Goal: Task Accomplishment & Management: Use online tool/utility

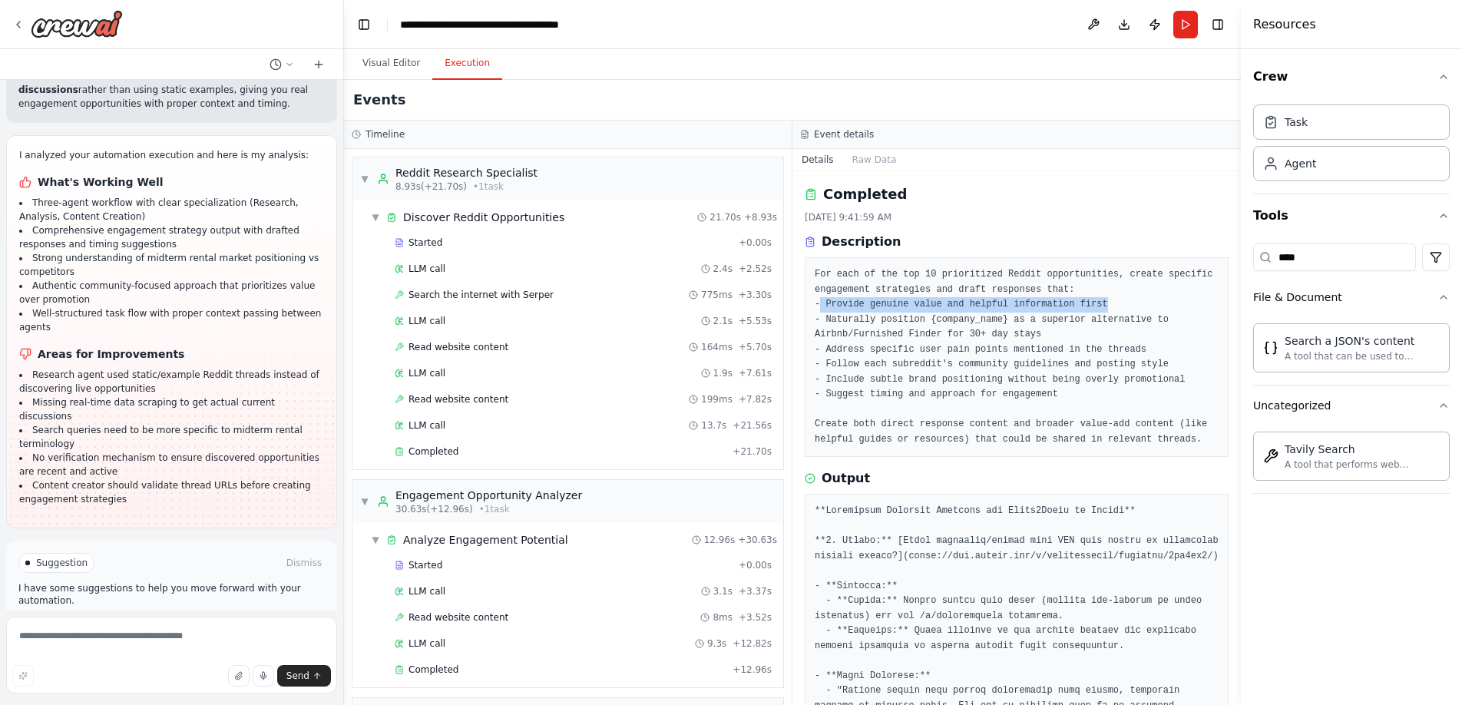
drag, startPoint x: 822, startPoint y: 302, endPoint x: 1138, endPoint y: 303, distance: 315.5
click at [1138, 303] on pre "For each of the top 10 prioritized Reddit opportunities, create specific engage…" at bounding box center [1016, 357] width 404 height 180
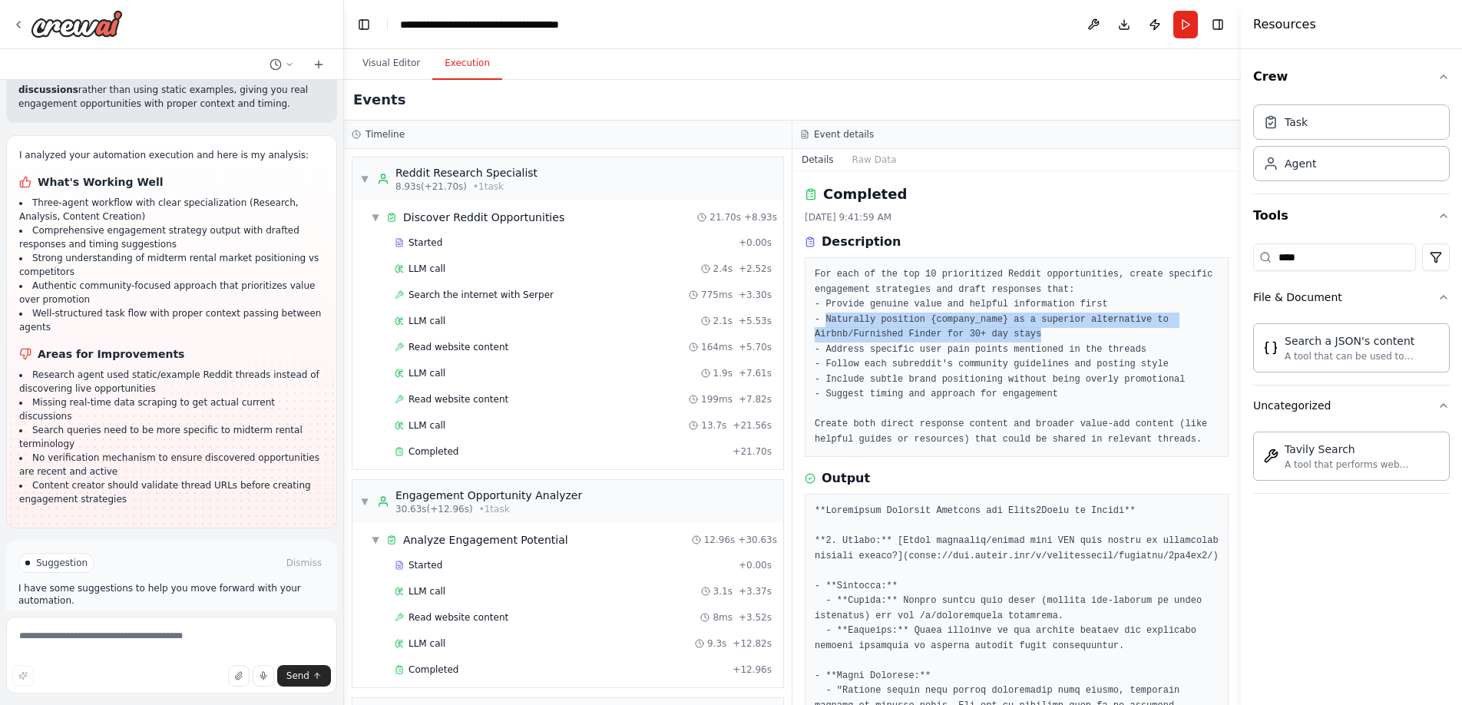
drag, startPoint x: 828, startPoint y: 317, endPoint x: 1082, endPoint y: 336, distance: 255.6
click at [1082, 336] on pre "For each of the top 10 prioritized Reddit opportunities, create specific engage…" at bounding box center [1016, 357] width 404 height 180
drag, startPoint x: 937, startPoint y: 355, endPoint x: 894, endPoint y: 352, distance: 43.9
click at [927, 356] on pre "For each of the top 10 prioritized Reddit opportunities, create specific engage…" at bounding box center [1016, 357] width 404 height 180
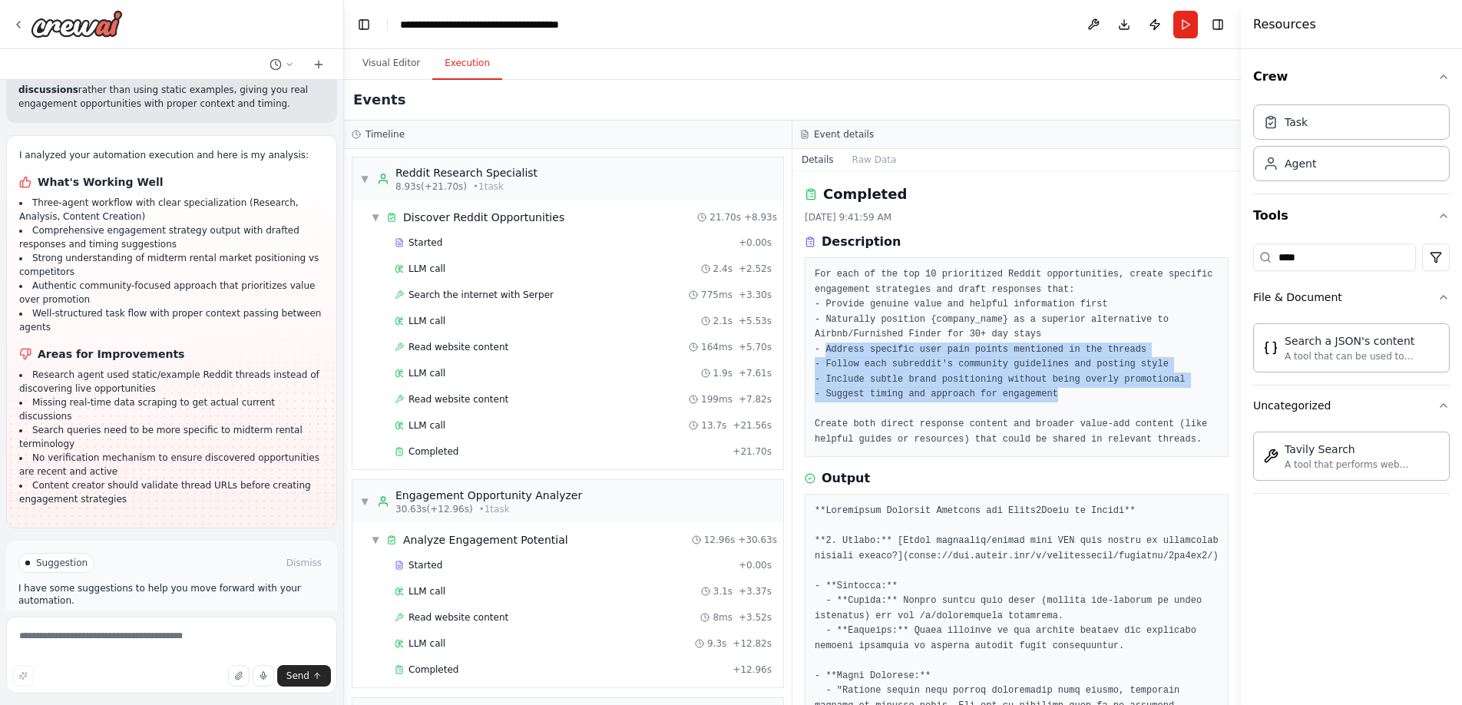
drag, startPoint x: 827, startPoint y: 342, endPoint x: 1164, endPoint y: 387, distance: 339.9
click at [1164, 387] on pre "For each of the top 10 prioritized Reddit opportunities, create specific engage…" at bounding box center [1016, 357] width 404 height 180
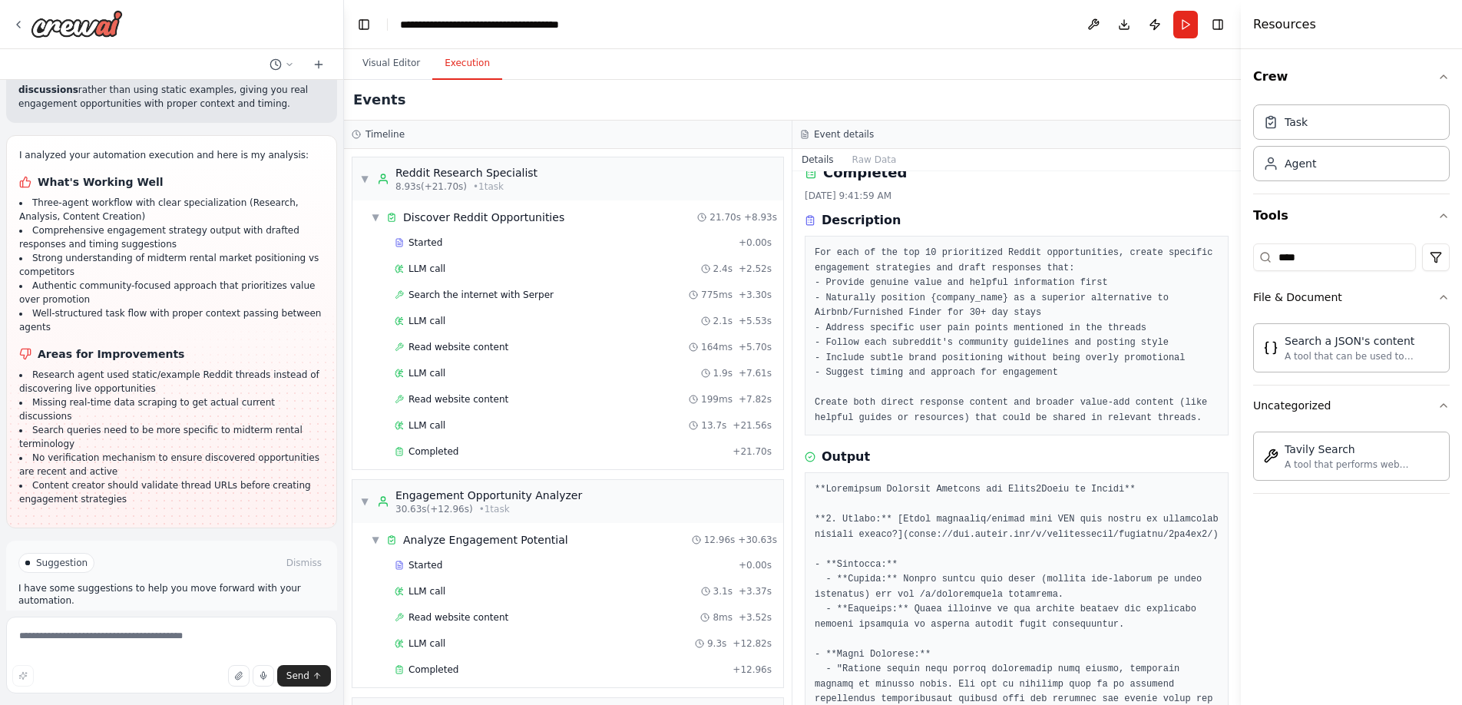
scroll to position [45, 0]
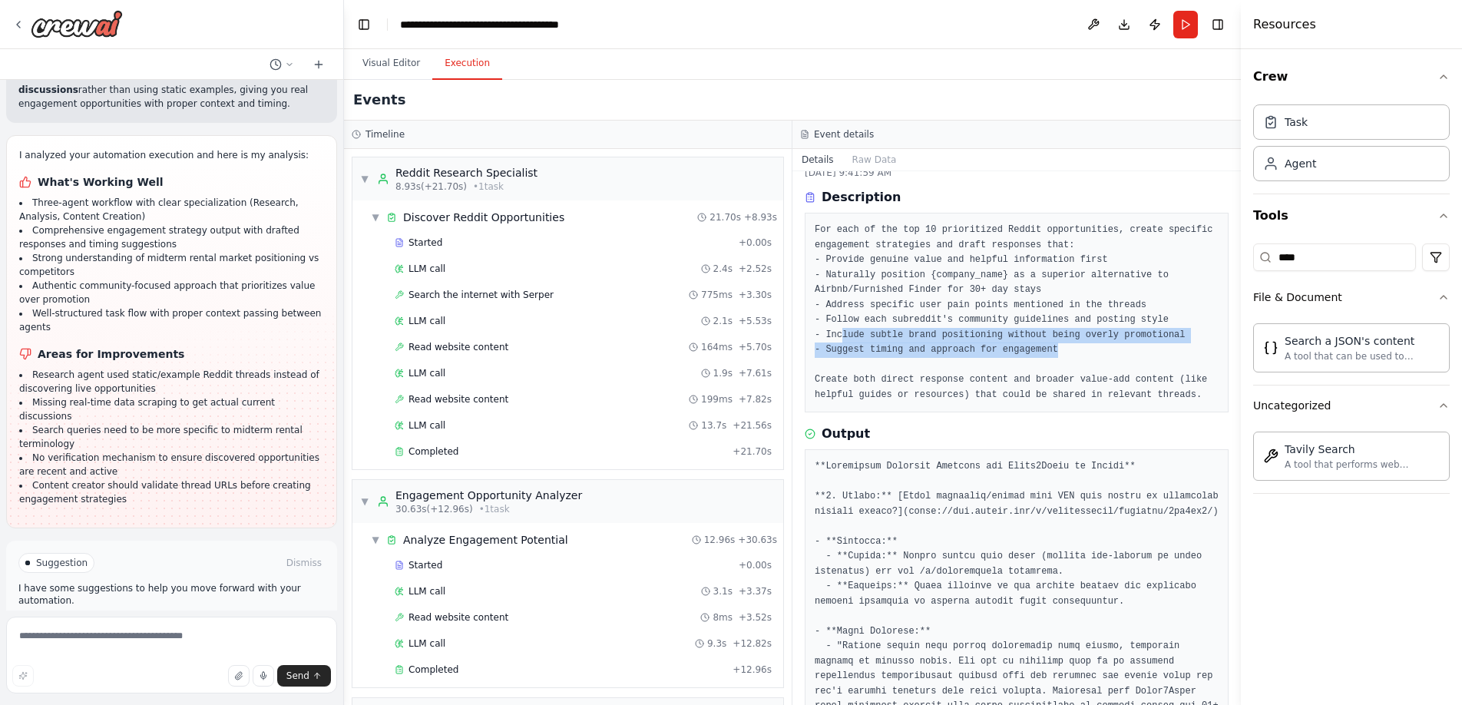
drag, startPoint x: 893, startPoint y: 330, endPoint x: 1120, endPoint y: 349, distance: 228.0
click at [1120, 349] on pre "For each of the top 10 prioritized Reddit opportunities, create specific engage…" at bounding box center [1016, 313] width 404 height 180
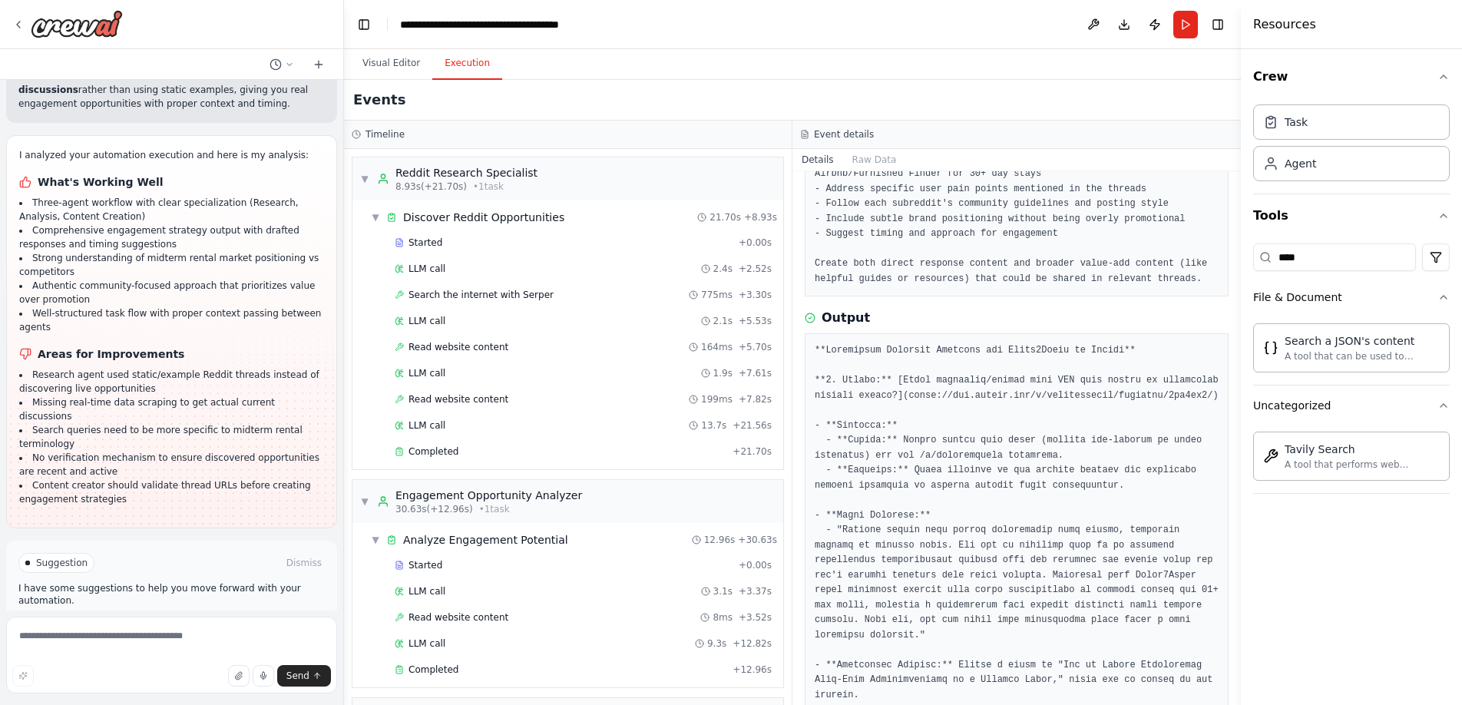
scroll to position [174, 0]
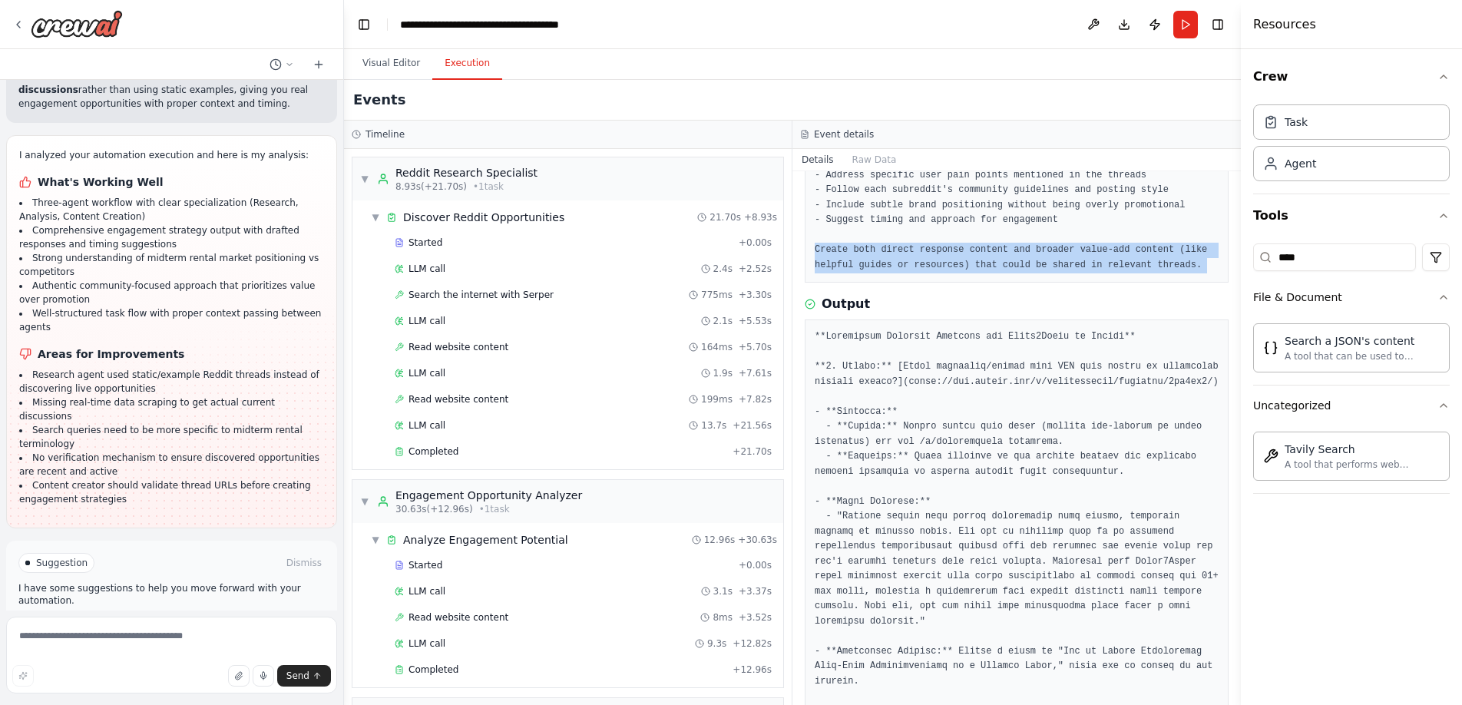
drag, startPoint x: 814, startPoint y: 250, endPoint x: 1022, endPoint y: 299, distance: 212.8
click at [1022, 299] on div "Completed [DATE] 9:41:59 AM Description For each of the top 10 prioritized Redd…" at bounding box center [1016, 438] width 448 height 534
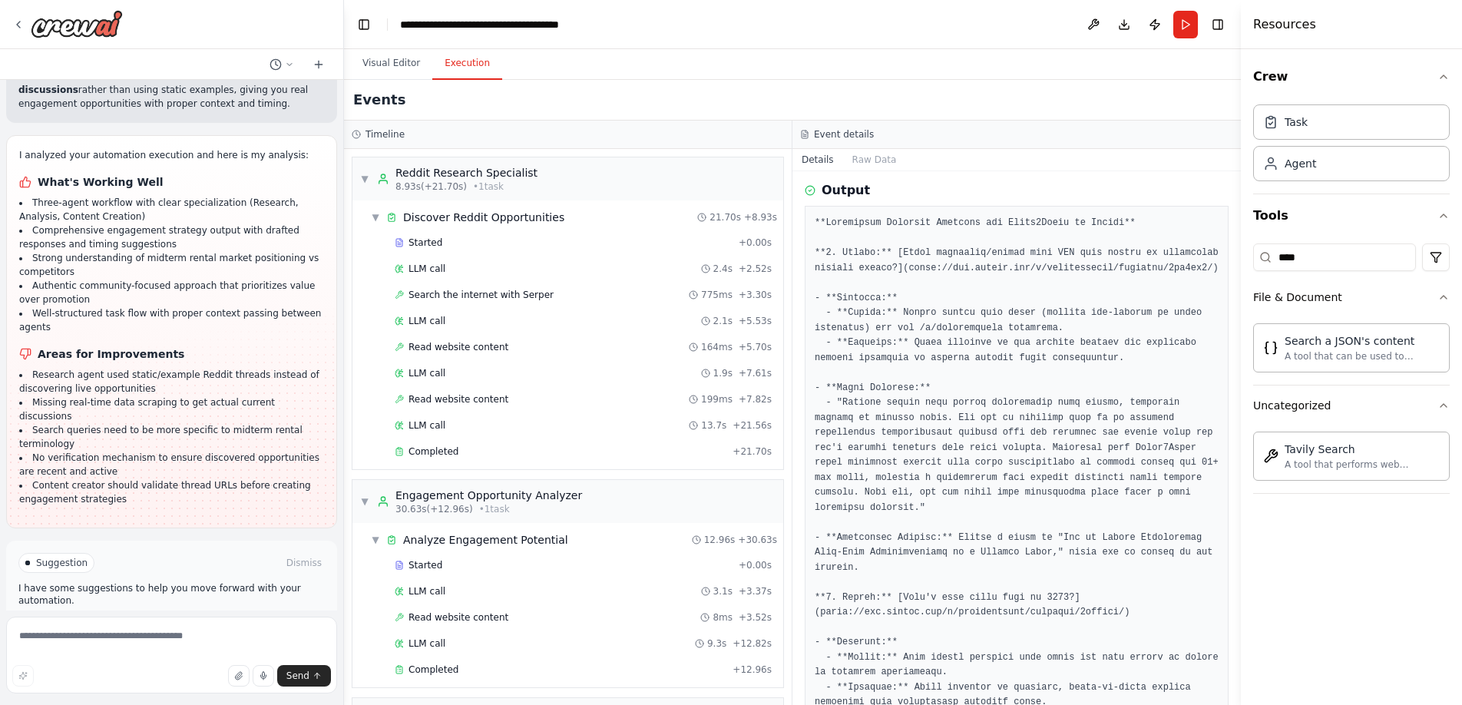
scroll to position [311, 0]
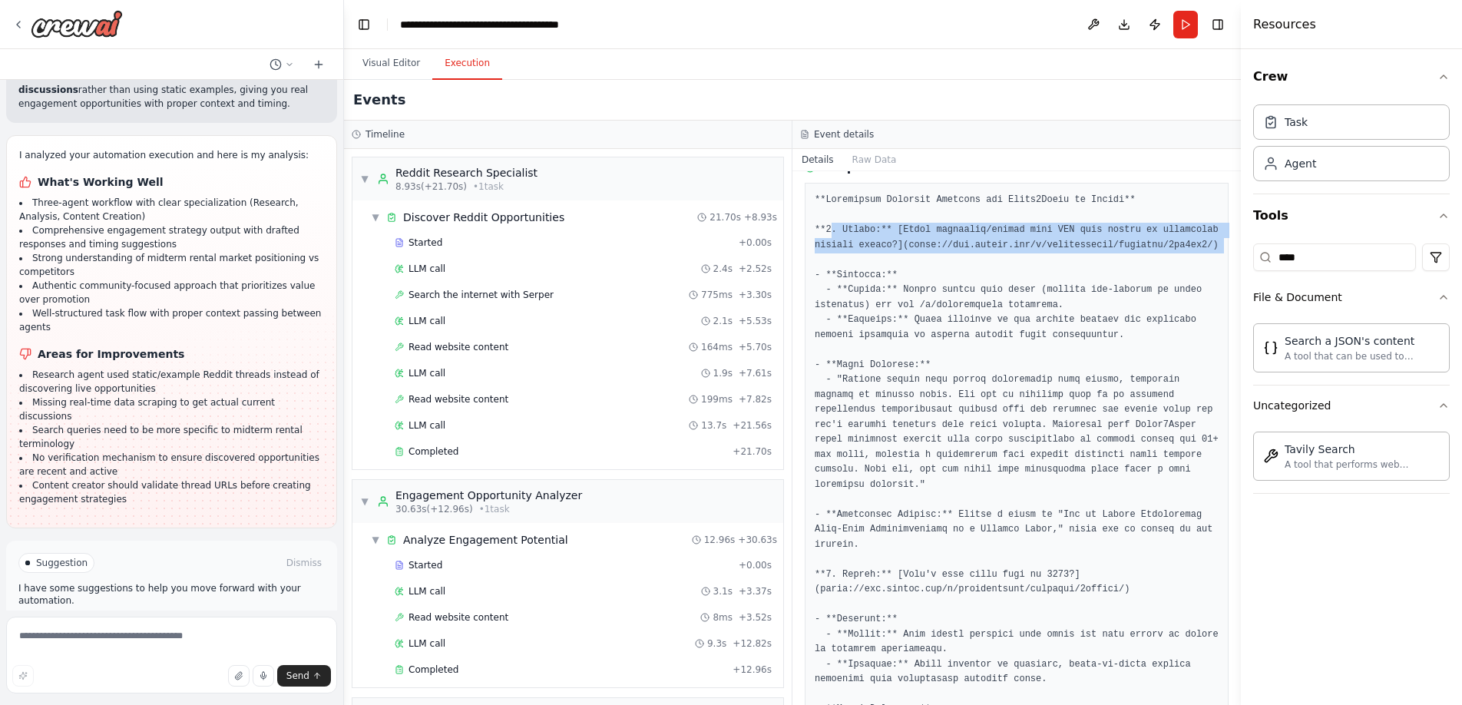
drag, startPoint x: 833, startPoint y: 244, endPoint x: 1165, endPoint y: 288, distance: 335.3
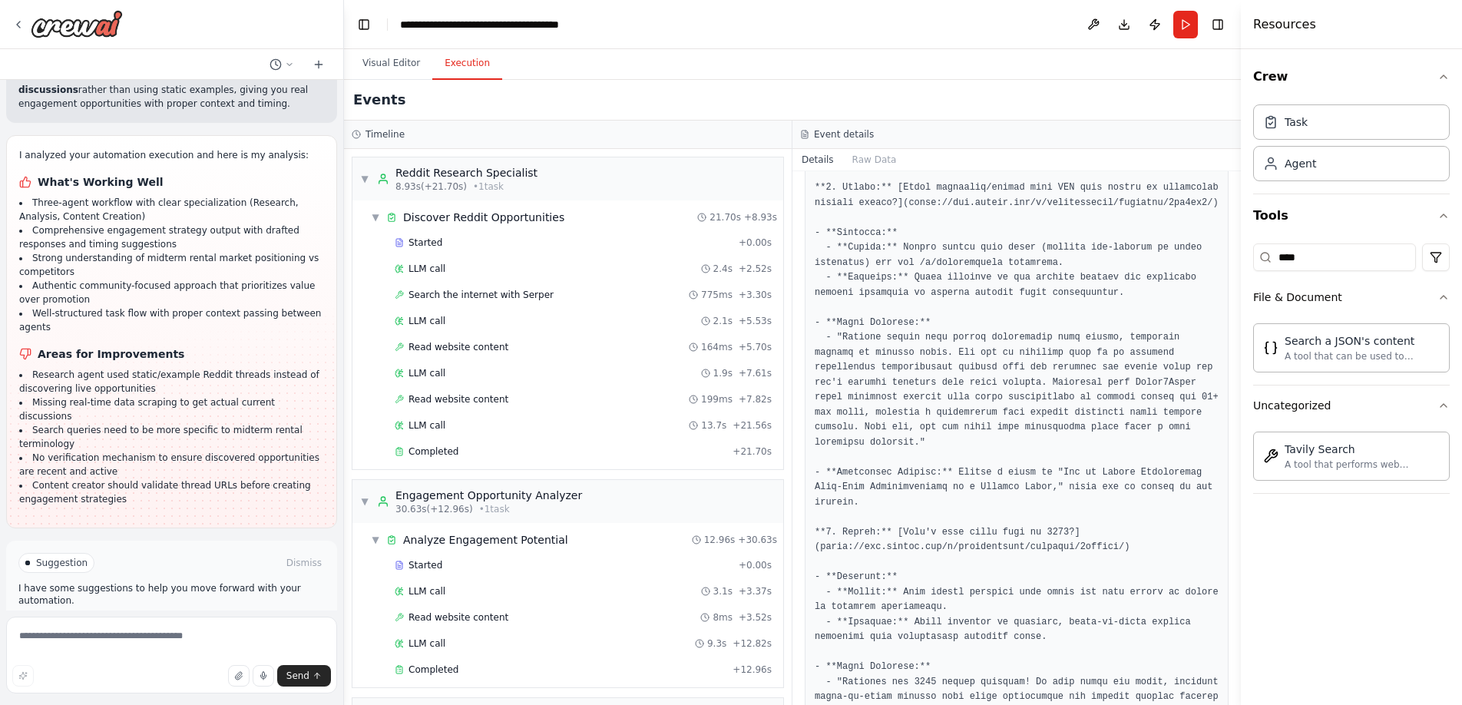
scroll to position [468, 0]
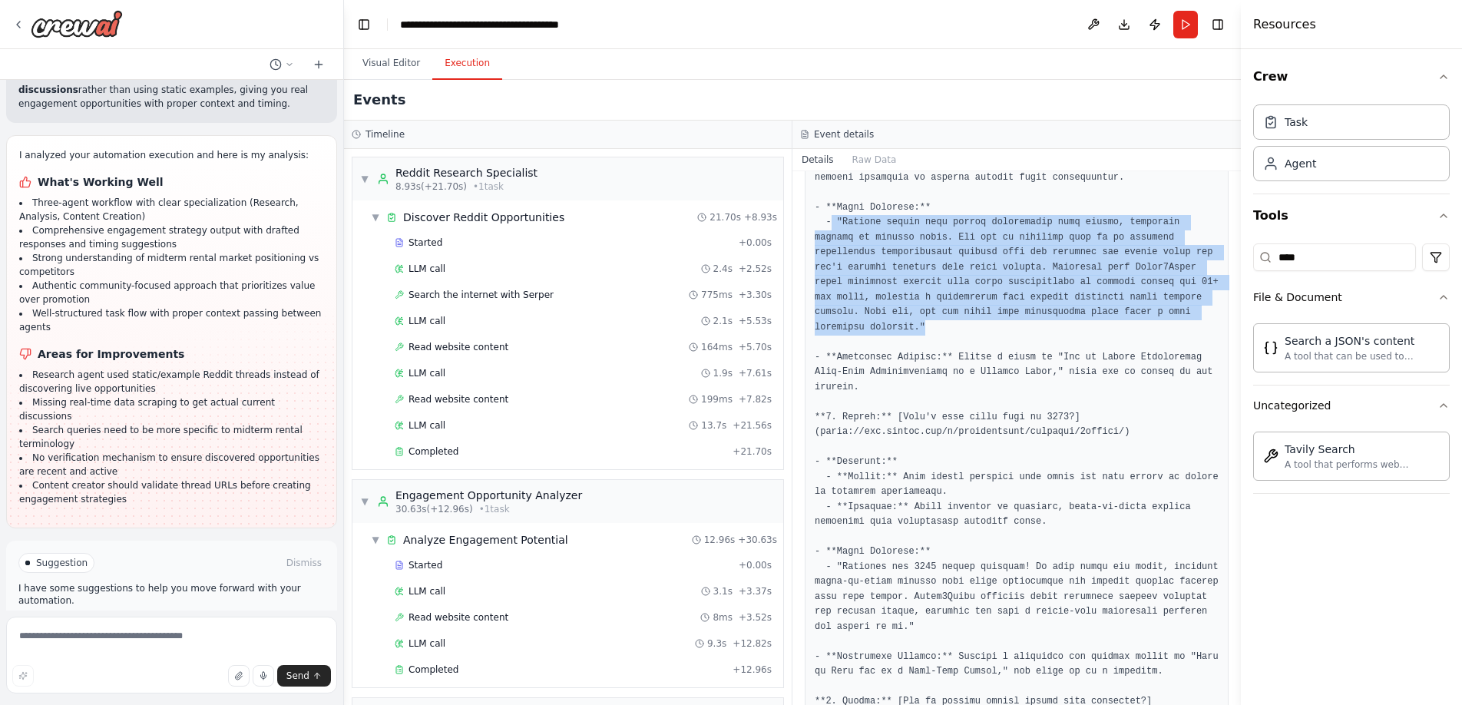
drag, startPoint x: 835, startPoint y: 250, endPoint x: 1118, endPoint y: 355, distance: 301.2
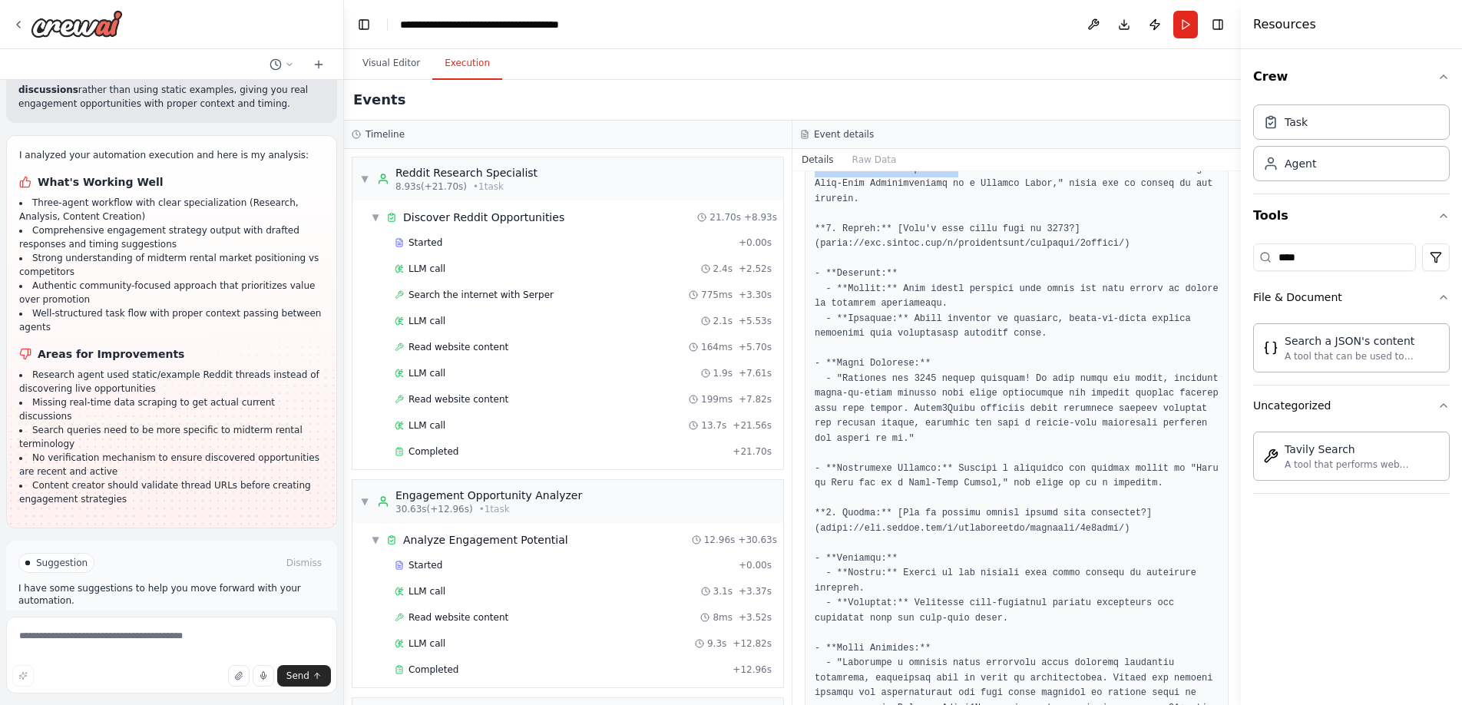
scroll to position [653, 0]
drag, startPoint x: 972, startPoint y: 184, endPoint x: 978, endPoint y: 243, distance: 58.7
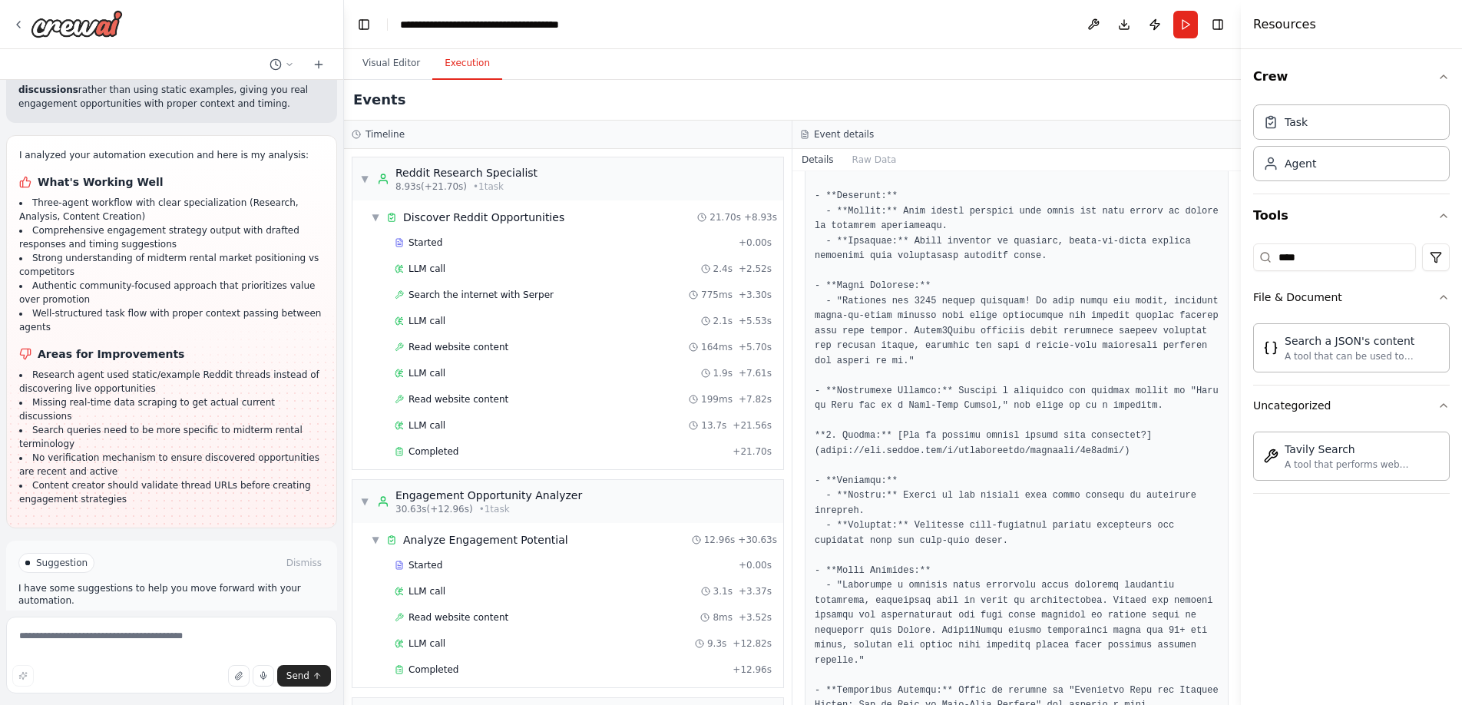
scroll to position [719, 0]
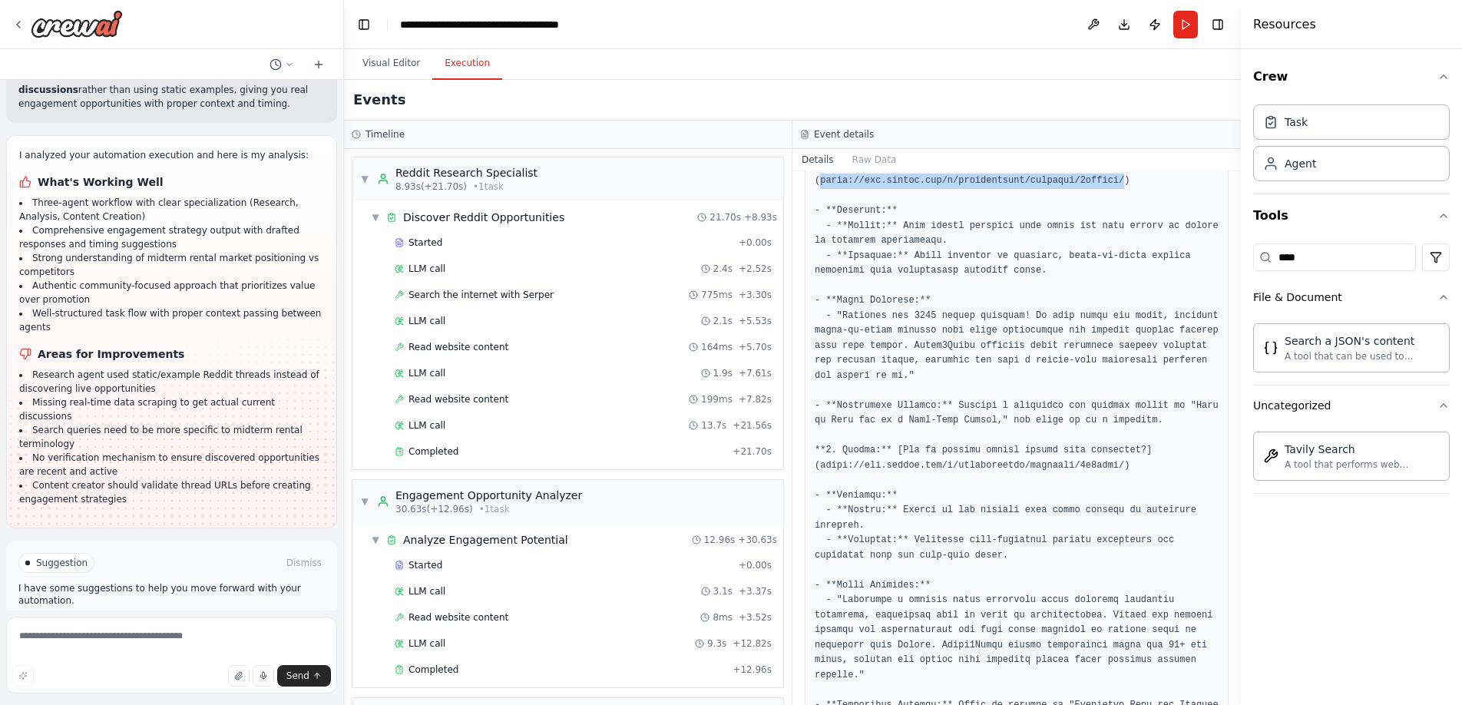
drag, startPoint x: 822, startPoint y: 213, endPoint x: 1124, endPoint y: 213, distance: 301.7
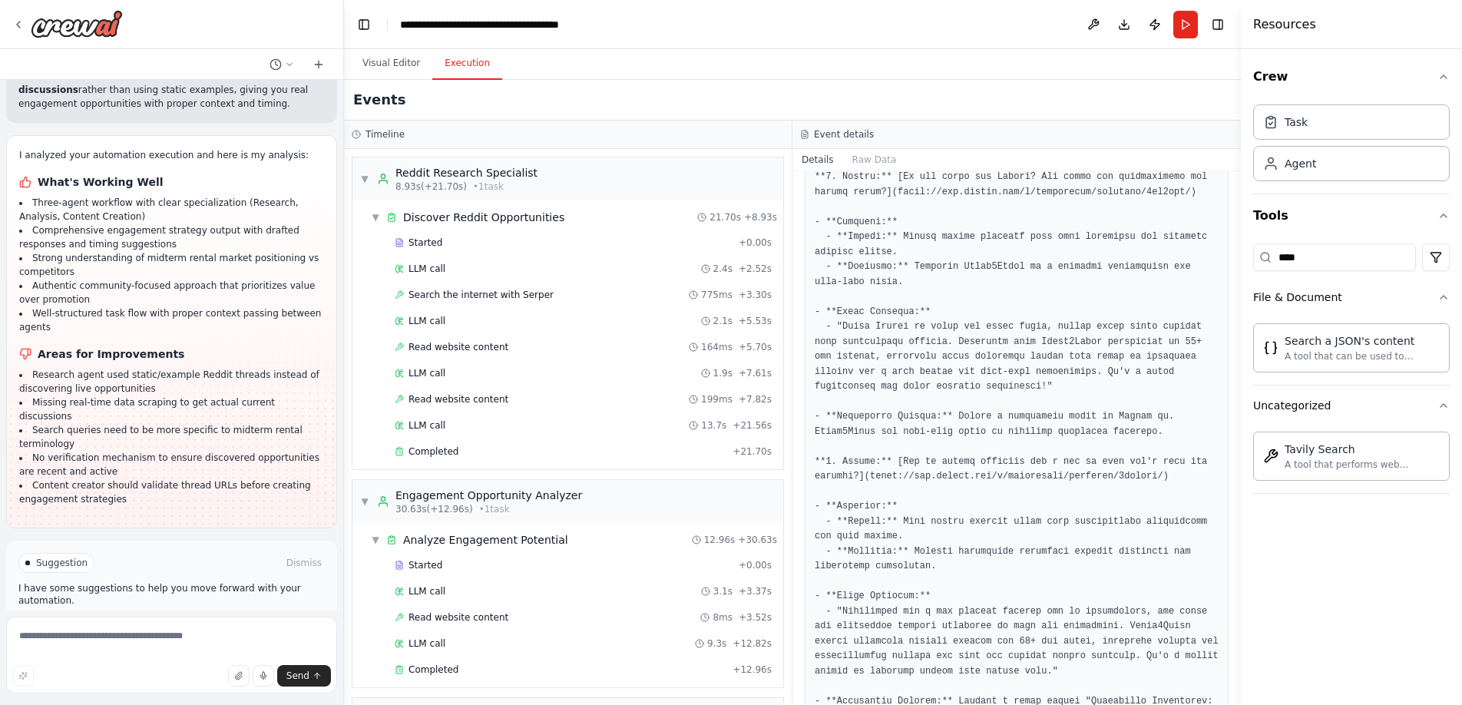
scroll to position [1265, 0]
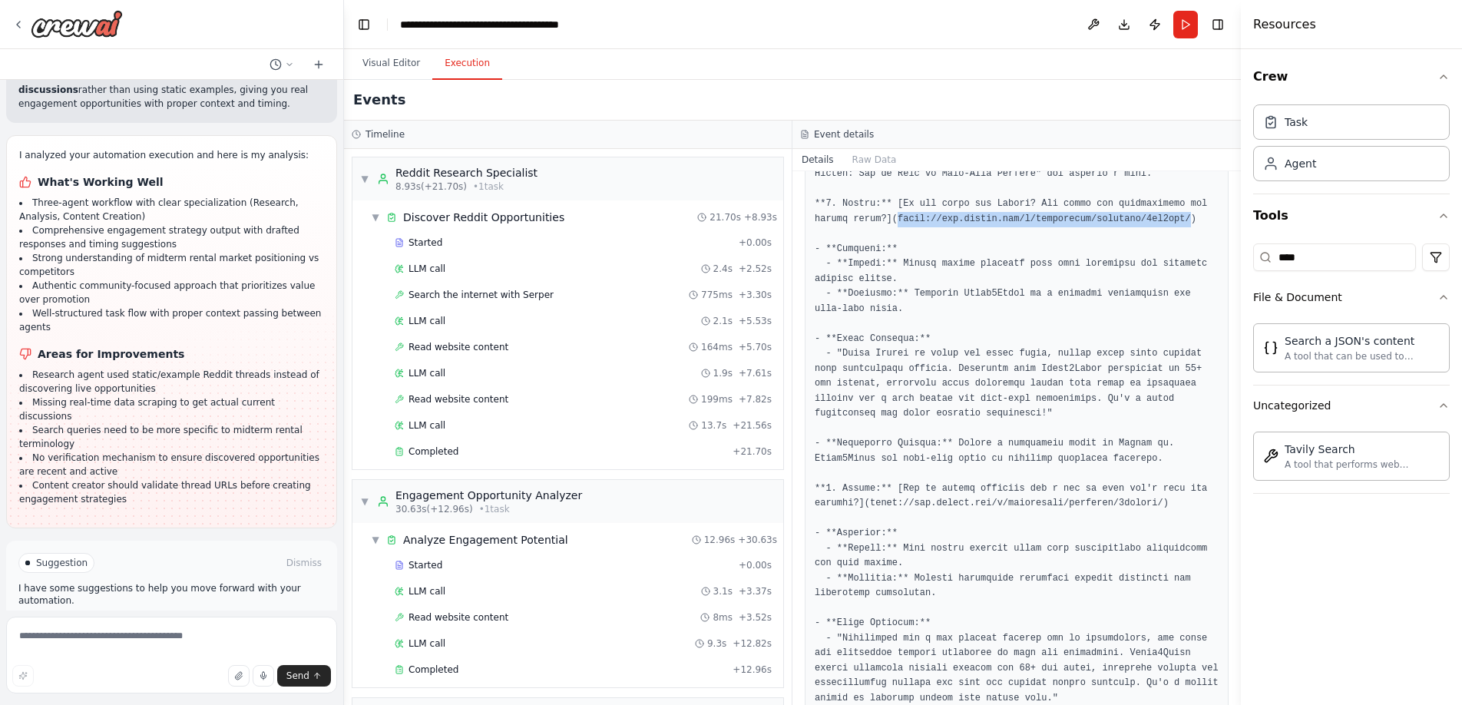
drag, startPoint x: 1115, startPoint y: 263, endPoint x: 821, endPoint y: 260, distance: 294.0
click at [821, 260] on pre at bounding box center [1016, 683] width 404 height 2889
copy pre "[URL][DOMAIN_NAME]"
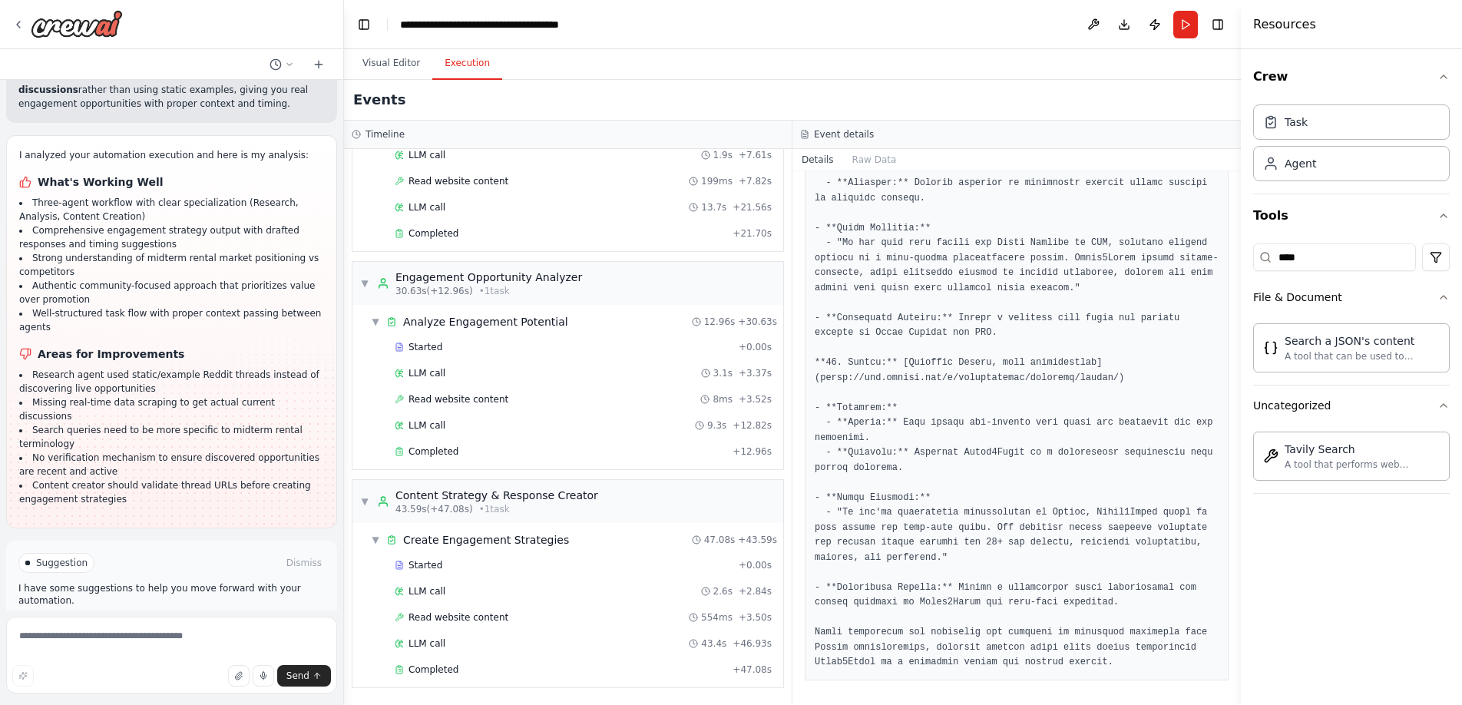
scroll to position [2823, 0]
drag, startPoint x: 1118, startPoint y: 382, endPoint x: 818, endPoint y: 388, distance: 299.4
copy pre "[URL][DOMAIN_NAME]"
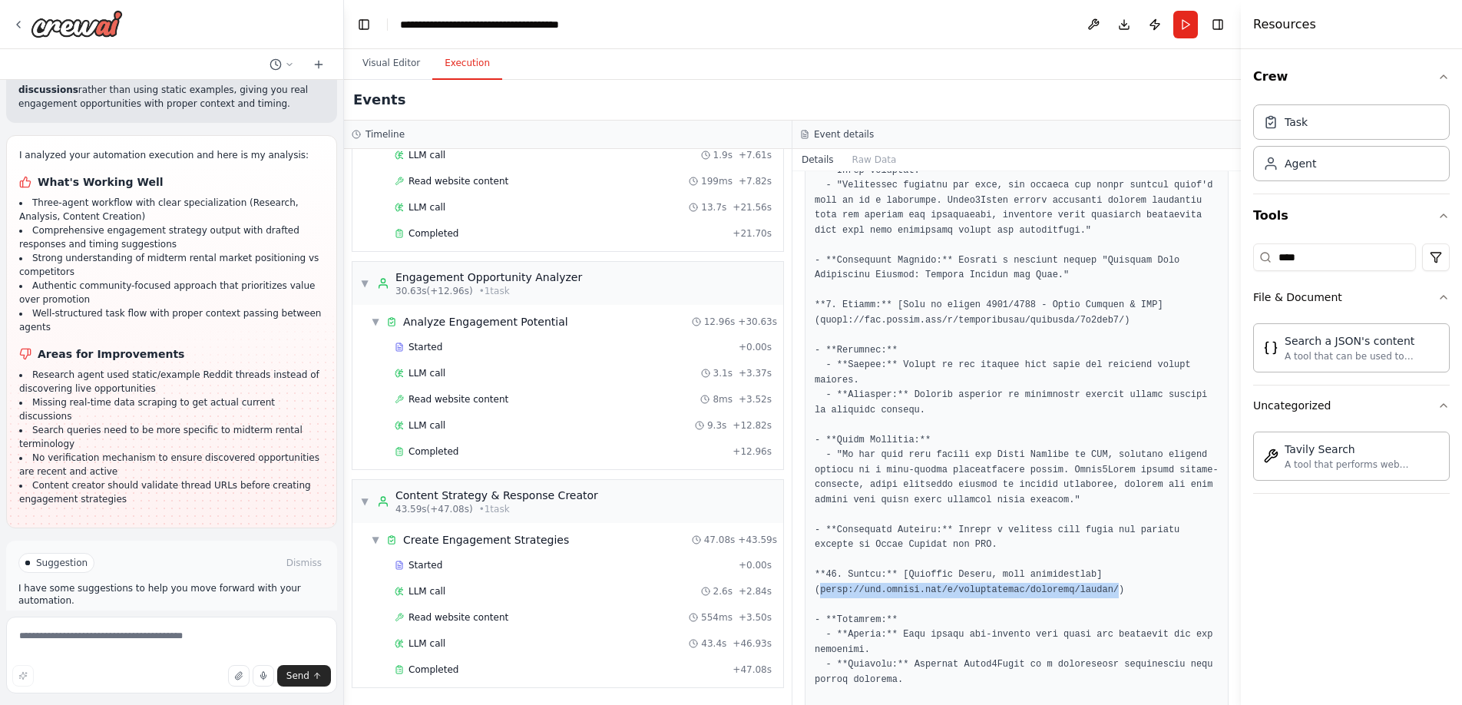
scroll to position [2486, 0]
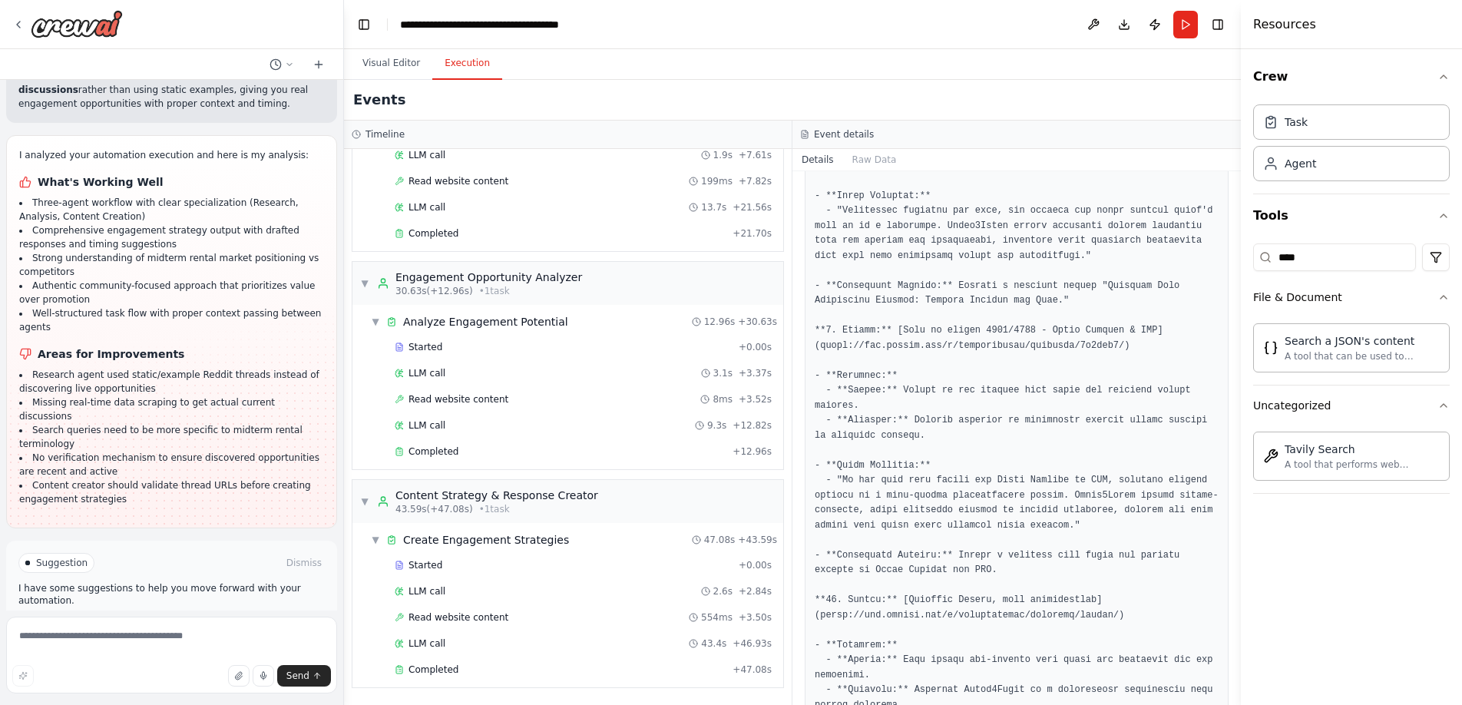
drag, startPoint x: 1122, startPoint y: 448, endPoint x: 857, endPoint y: 451, distance: 264.1
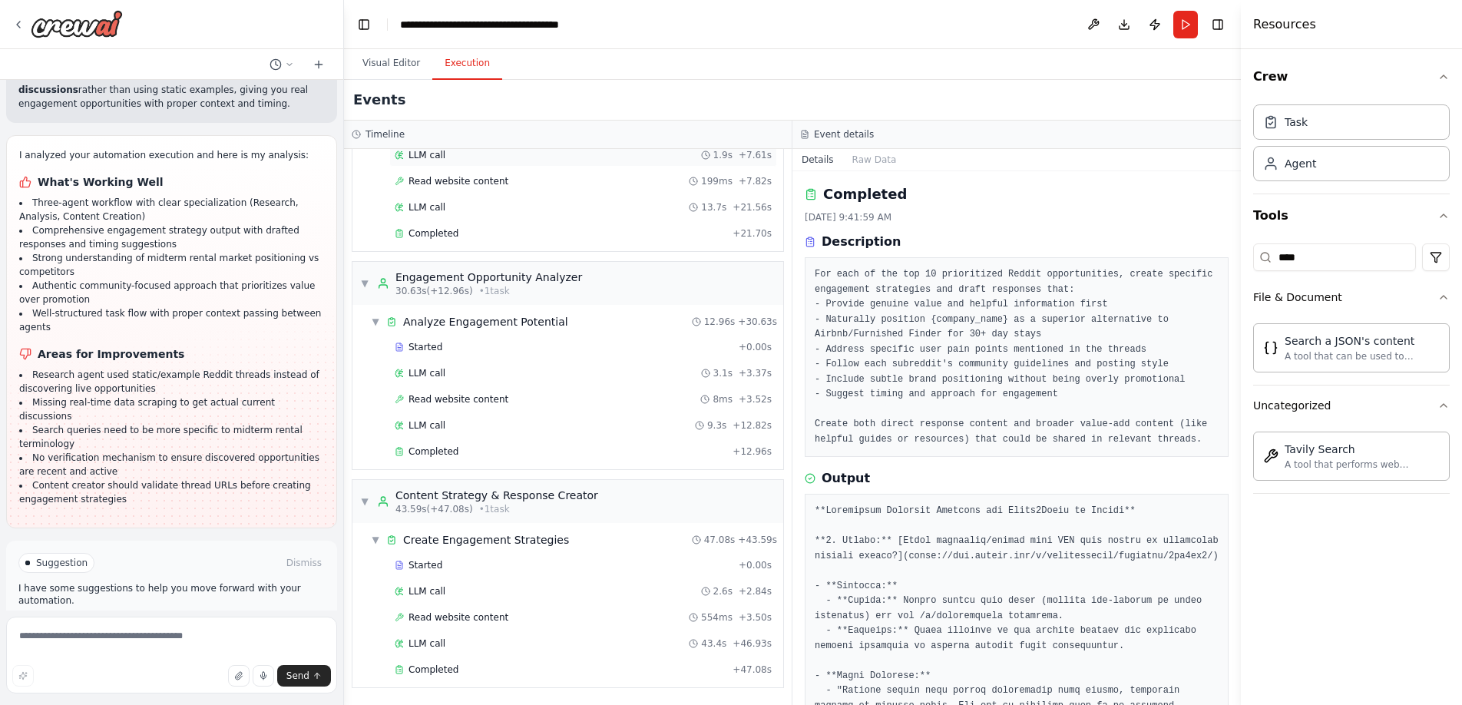
scroll to position [0, 0]
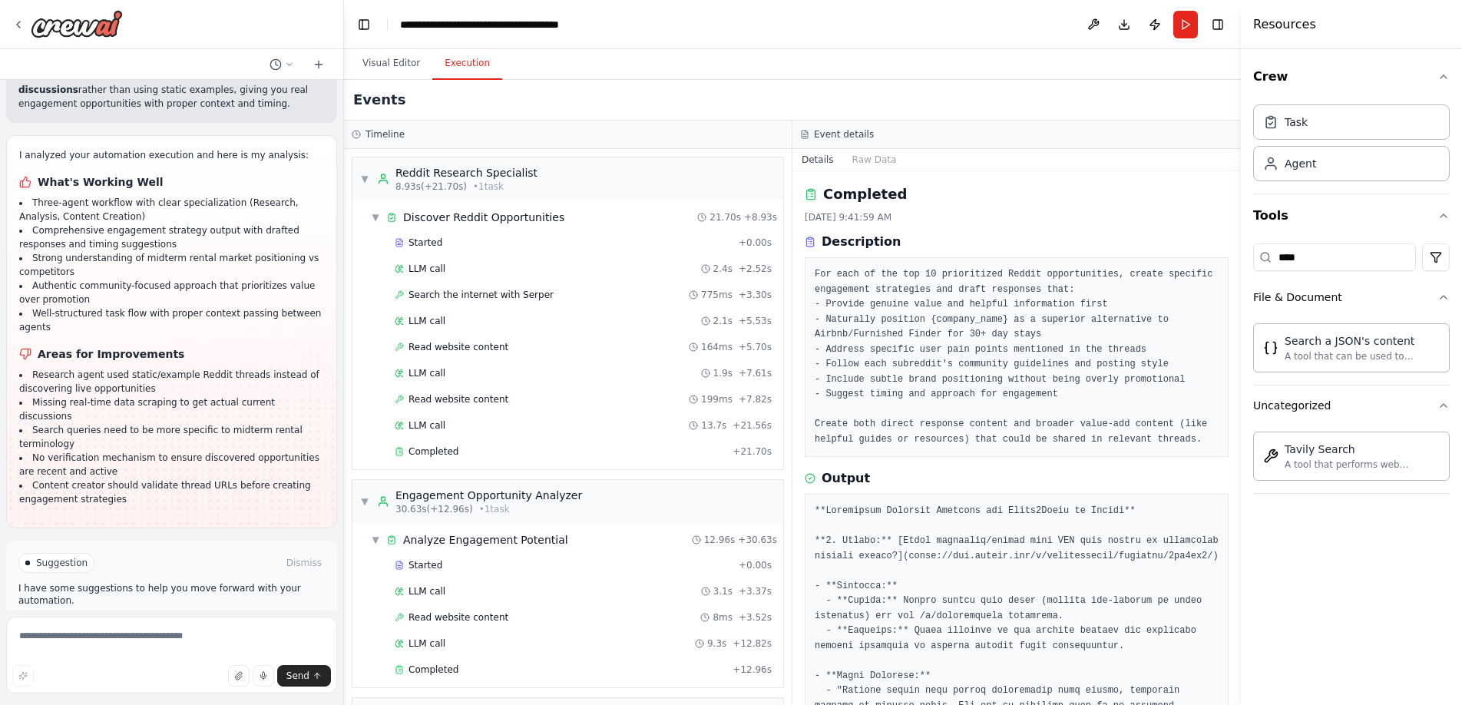
click at [391, 26] on header "**********" at bounding box center [792, 24] width 897 height 49
click at [386, 57] on button "Visual Editor" at bounding box center [391, 64] width 82 height 32
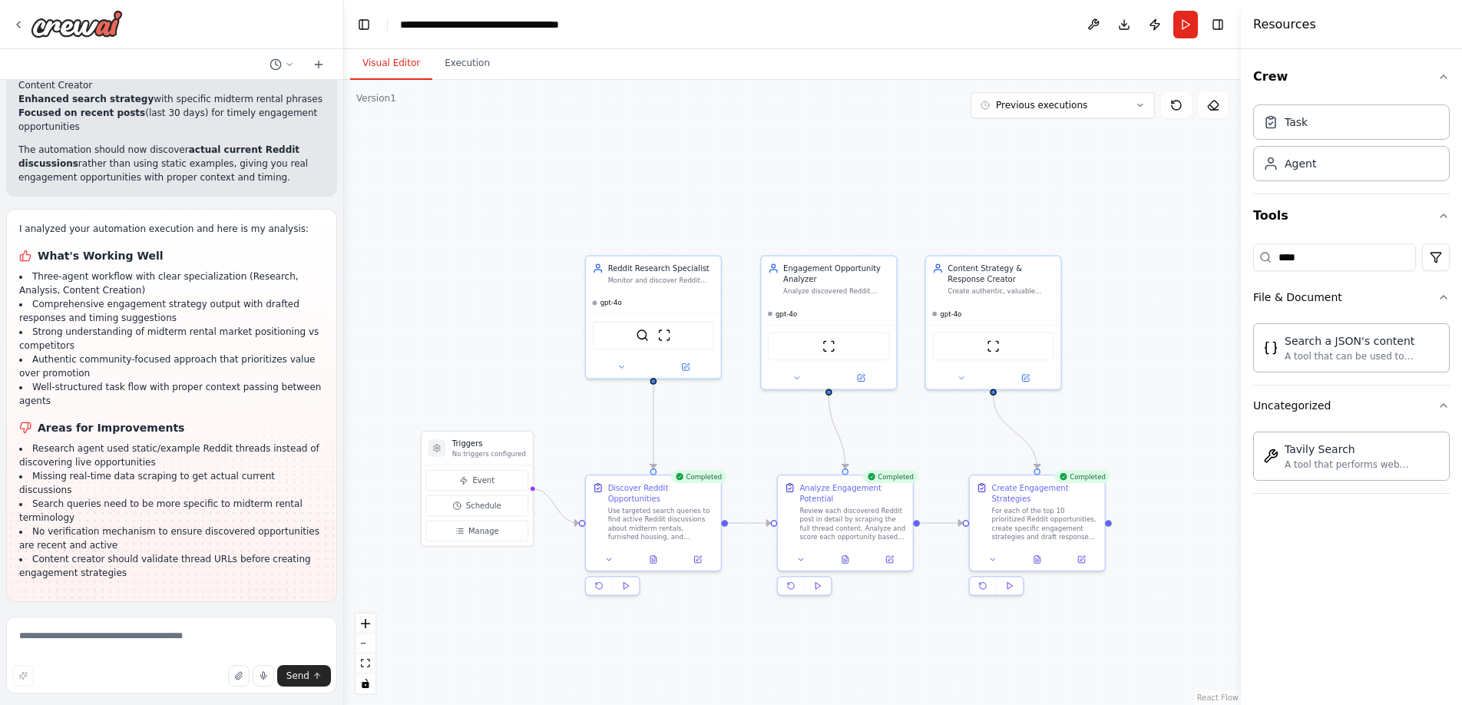
scroll to position [2684, 0]
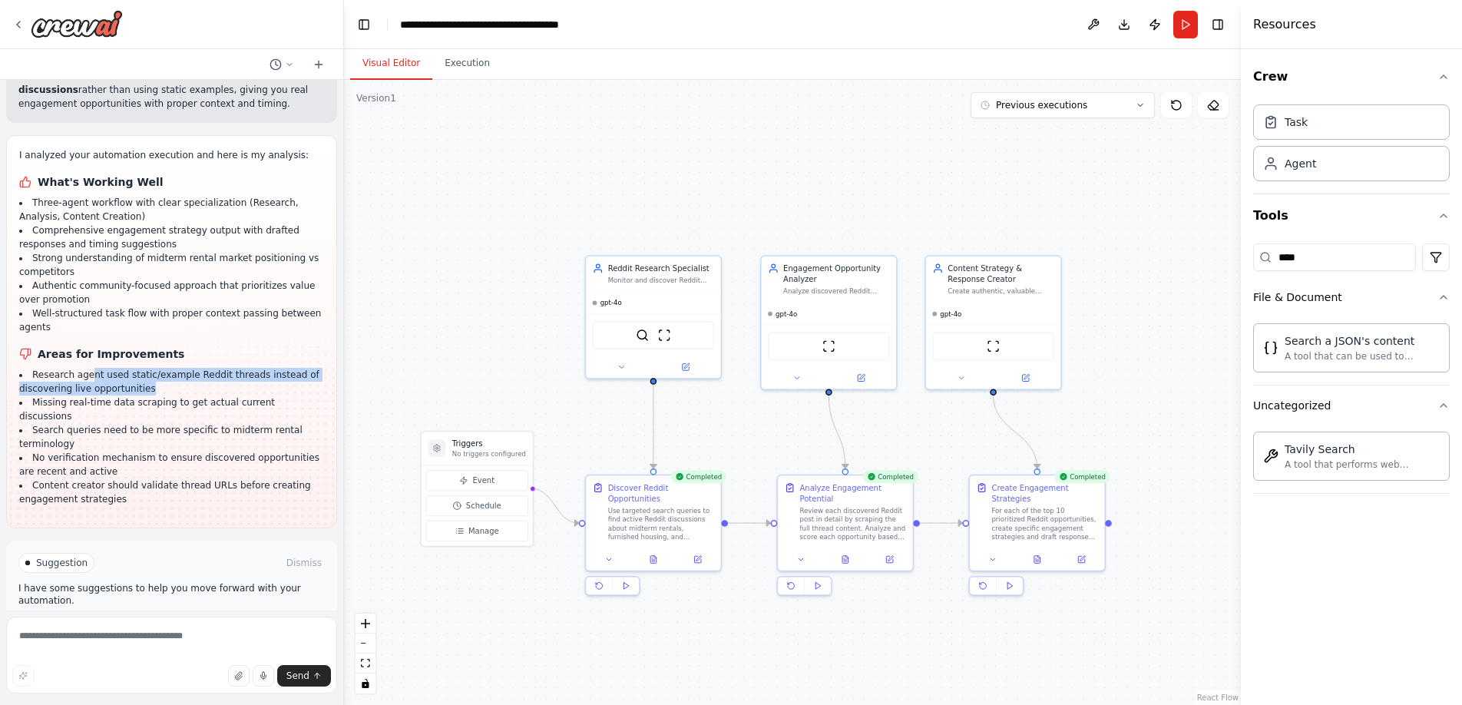
drag, startPoint x: 154, startPoint y: 332, endPoint x: 89, endPoint y: 316, distance: 67.0
click at [89, 368] on li "Research agent used static/example Reddit threads instead of discovering live o…" at bounding box center [171, 382] width 305 height 28
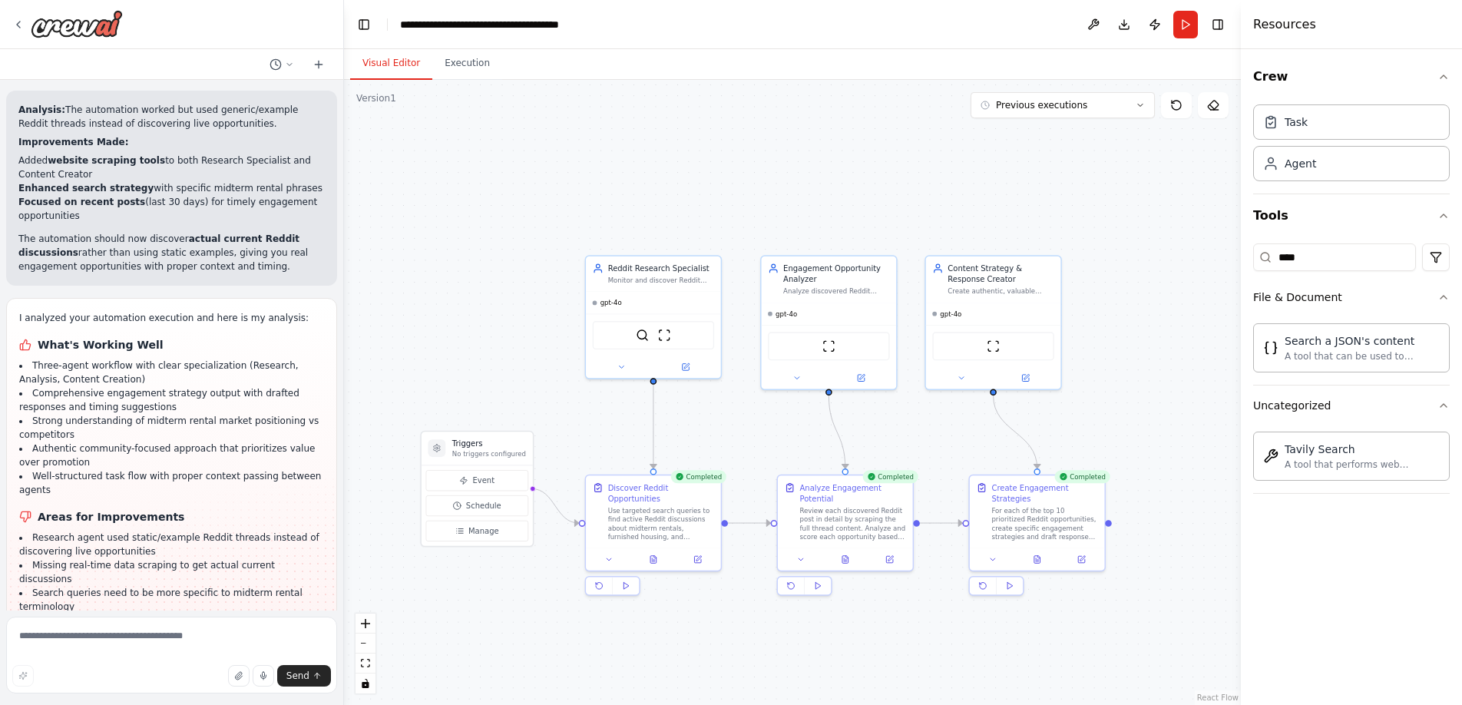
scroll to position [2600, 0]
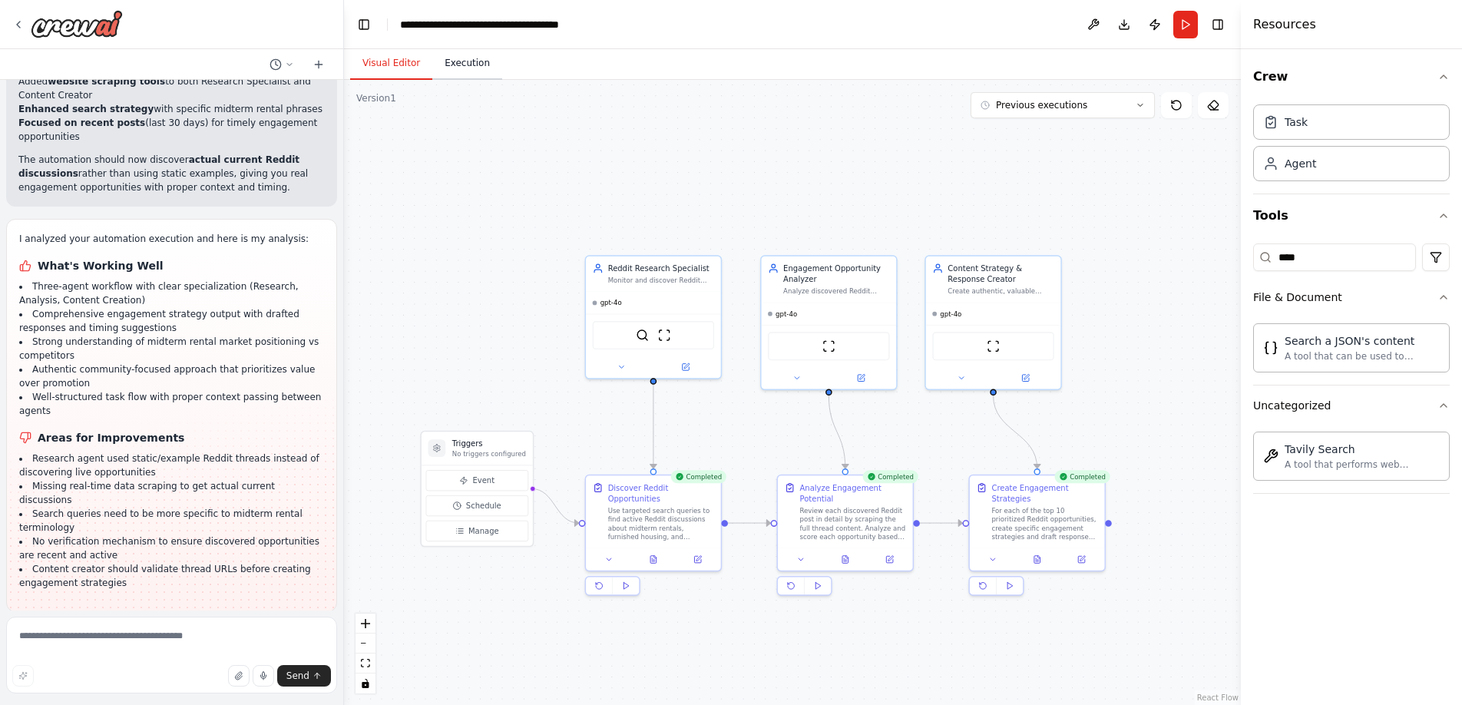
click at [451, 48] on button "Execution" at bounding box center [467, 64] width 70 height 32
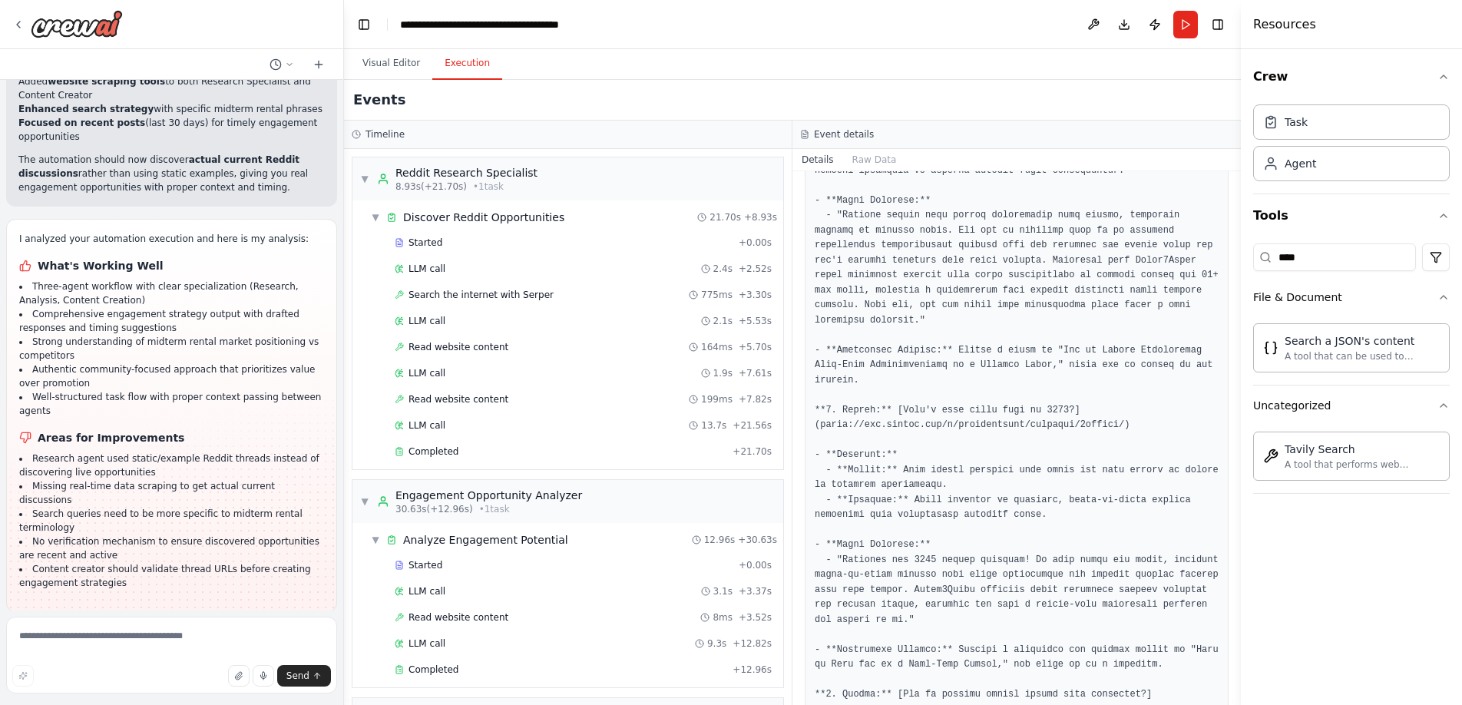
scroll to position [649, 0]
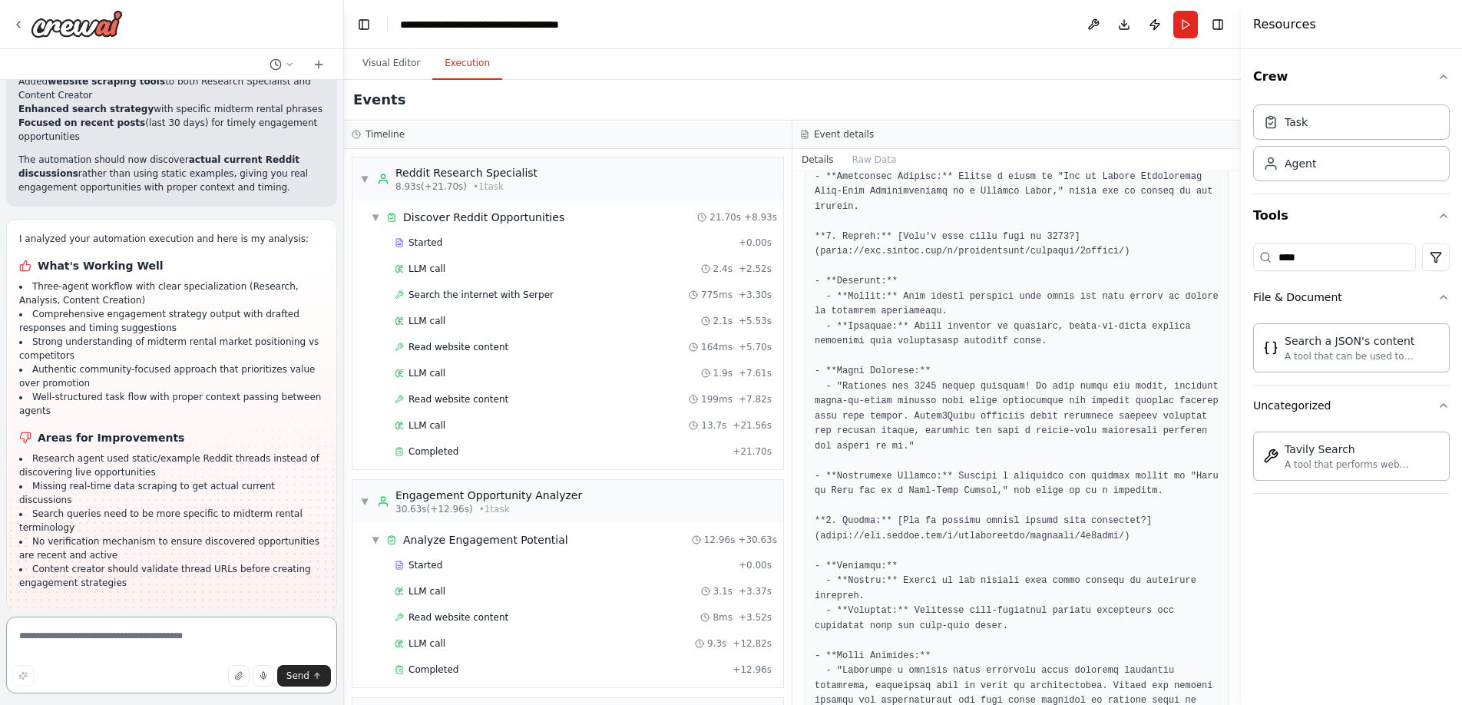
click at [133, 643] on textarea at bounding box center [171, 654] width 331 height 77
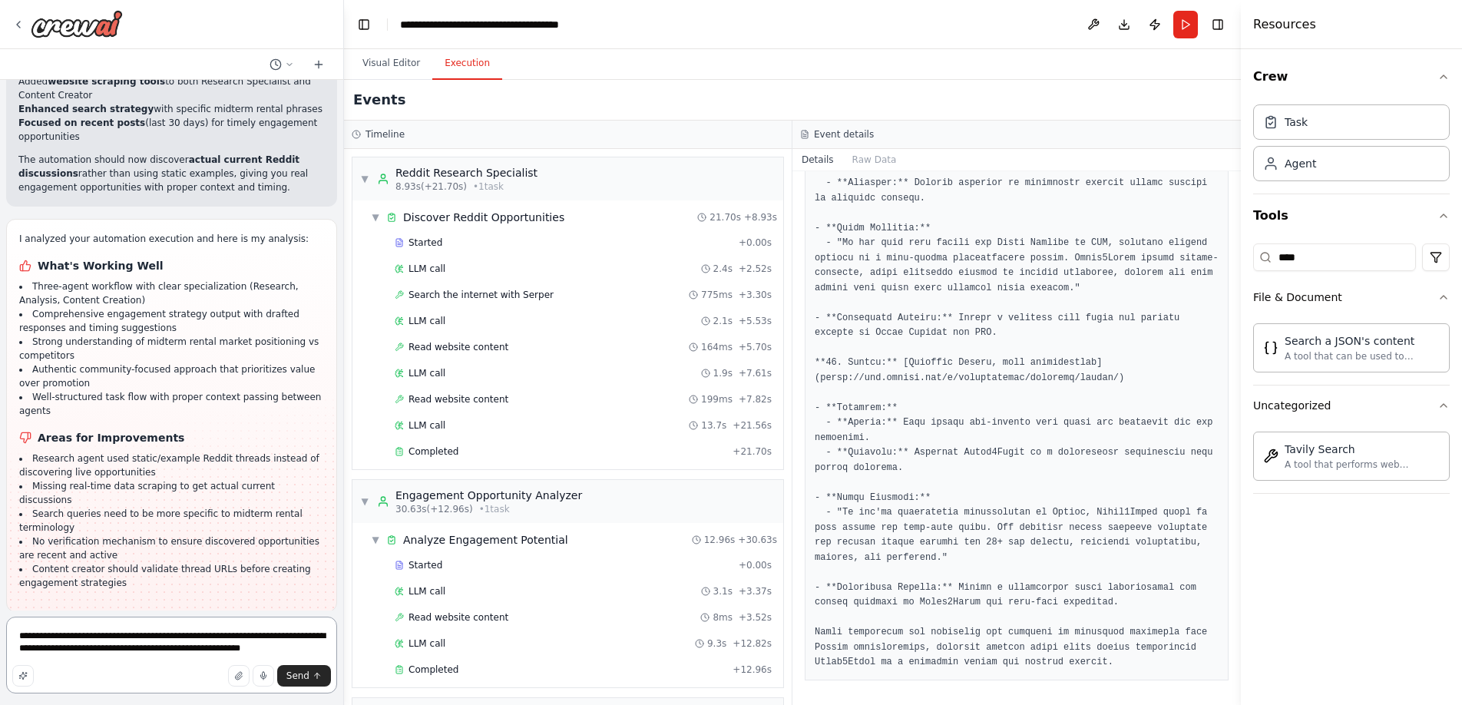
scroll to position [2827, 0]
drag, startPoint x: 216, startPoint y: 646, endPoint x: 389, endPoint y: 652, distance: 172.8
click at [389, 652] on div "find relevant reddit posts that we could interact with to increase brand exposu…" at bounding box center [731, 352] width 1462 height 705
drag, startPoint x: 324, startPoint y: 652, endPoint x: 218, endPoint y: 653, distance: 105.9
click at [218, 653] on textarea "**********" at bounding box center [171, 654] width 331 height 77
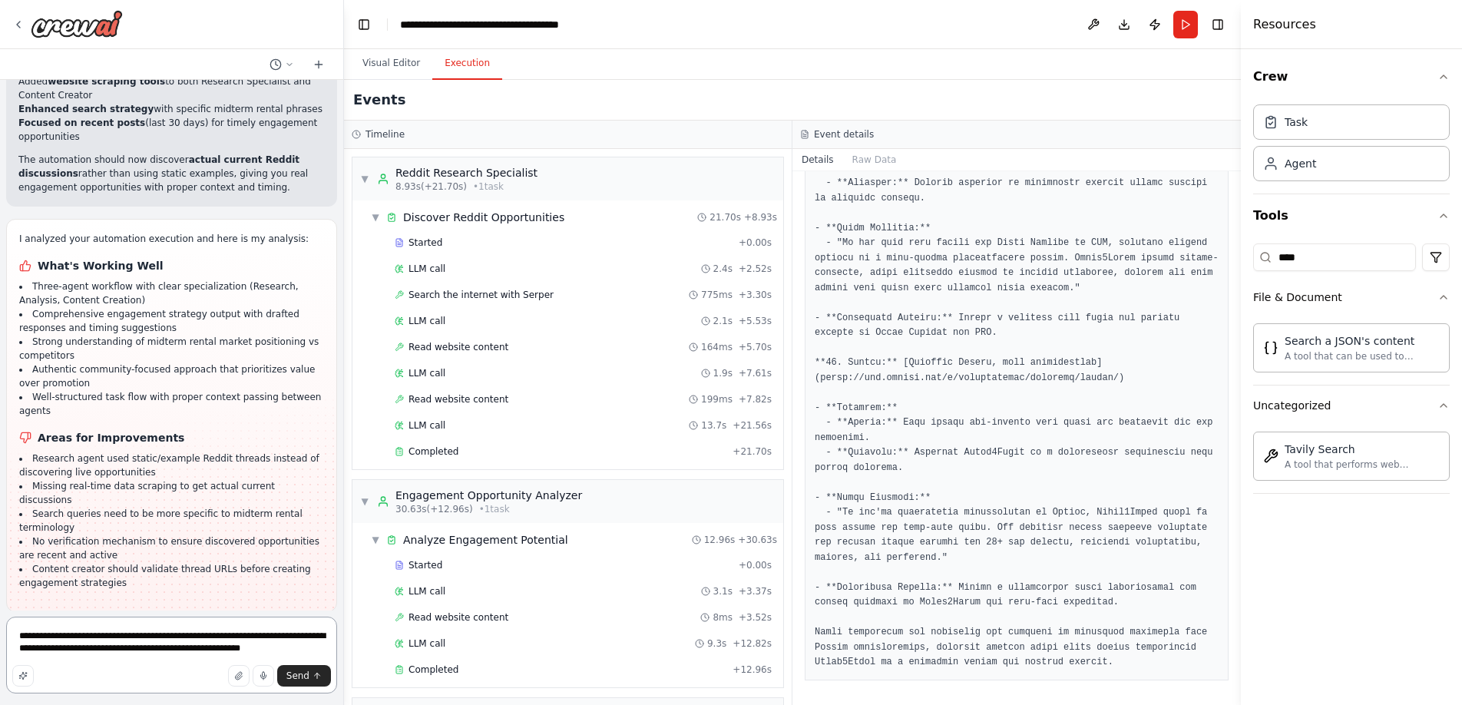
type textarea "**********"
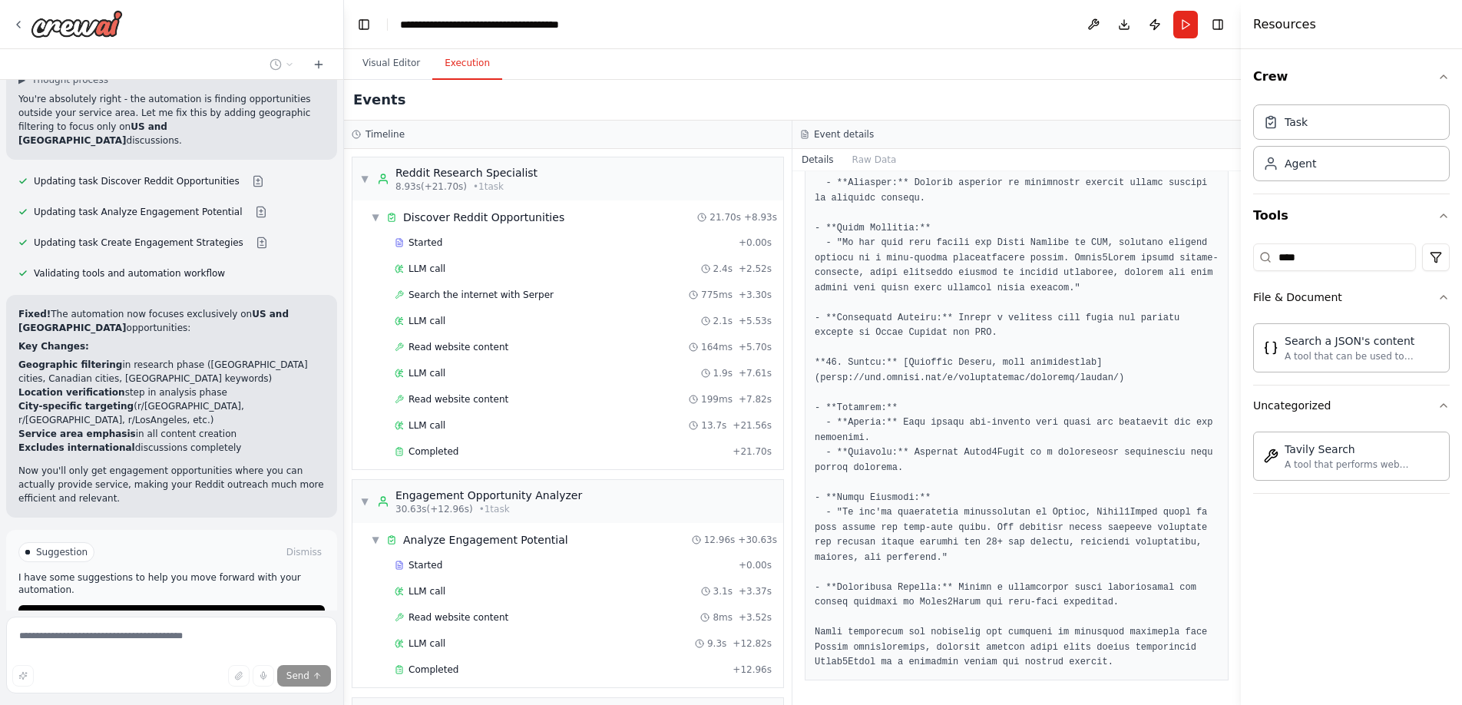
scroll to position [2, 0]
click at [1339, 259] on input "****" at bounding box center [1334, 257] width 163 height 28
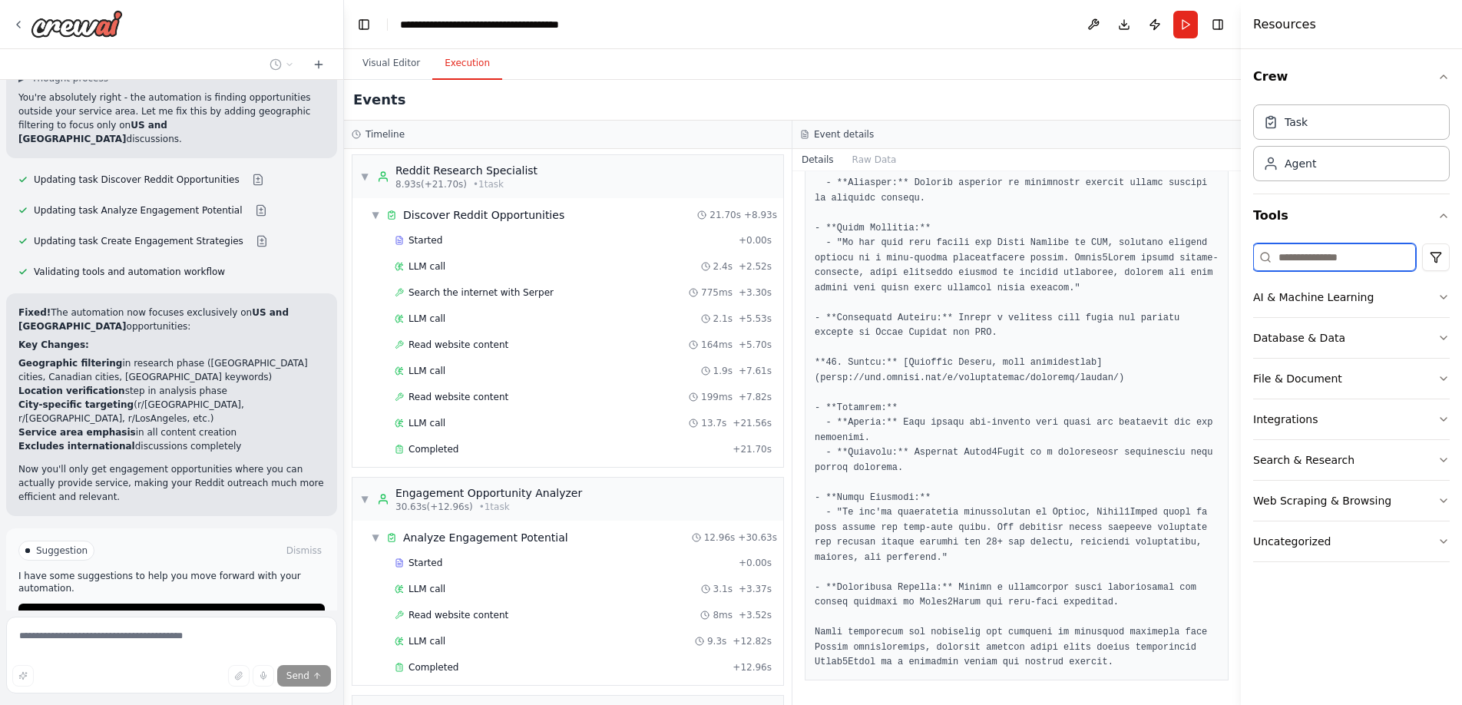
scroll to position [3276, 0]
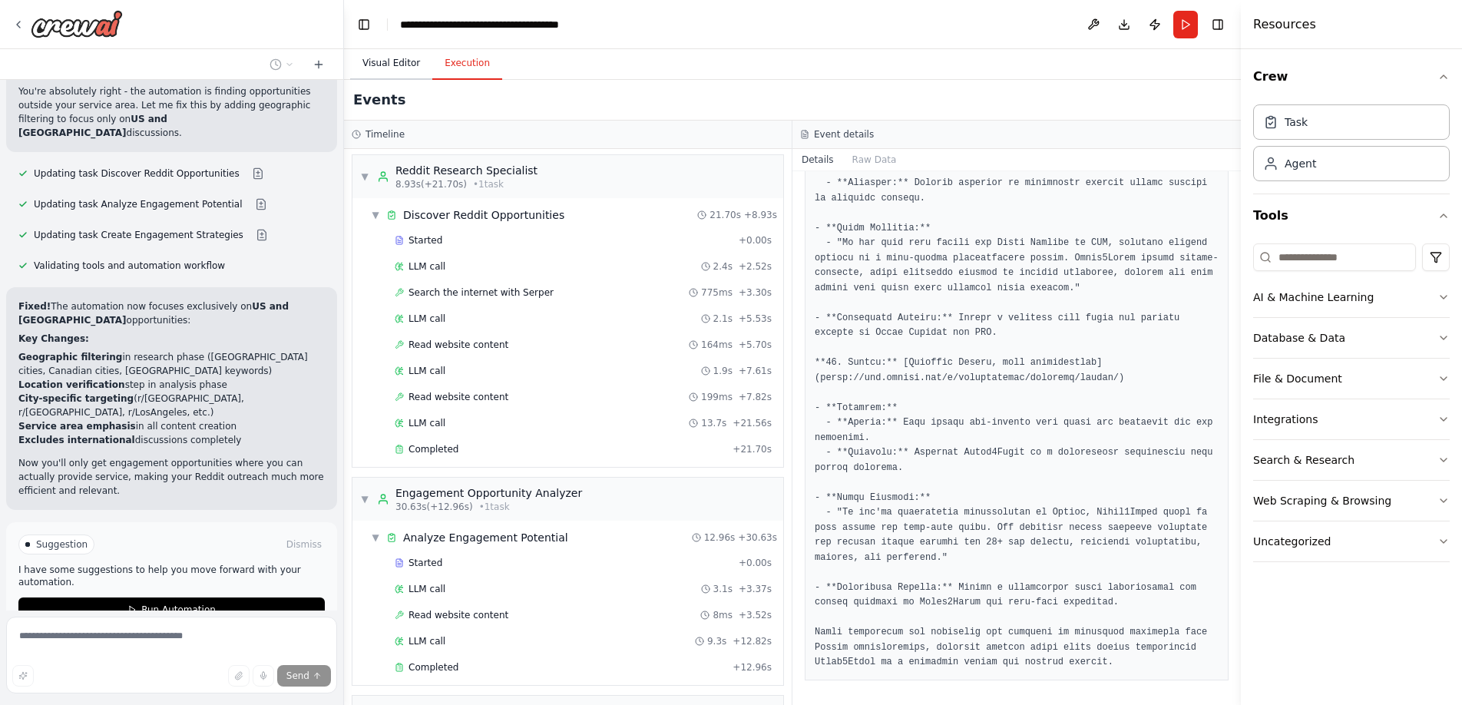
click at [414, 57] on button "Visual Editor" at bounding box center [391, 64] width 82 height 32
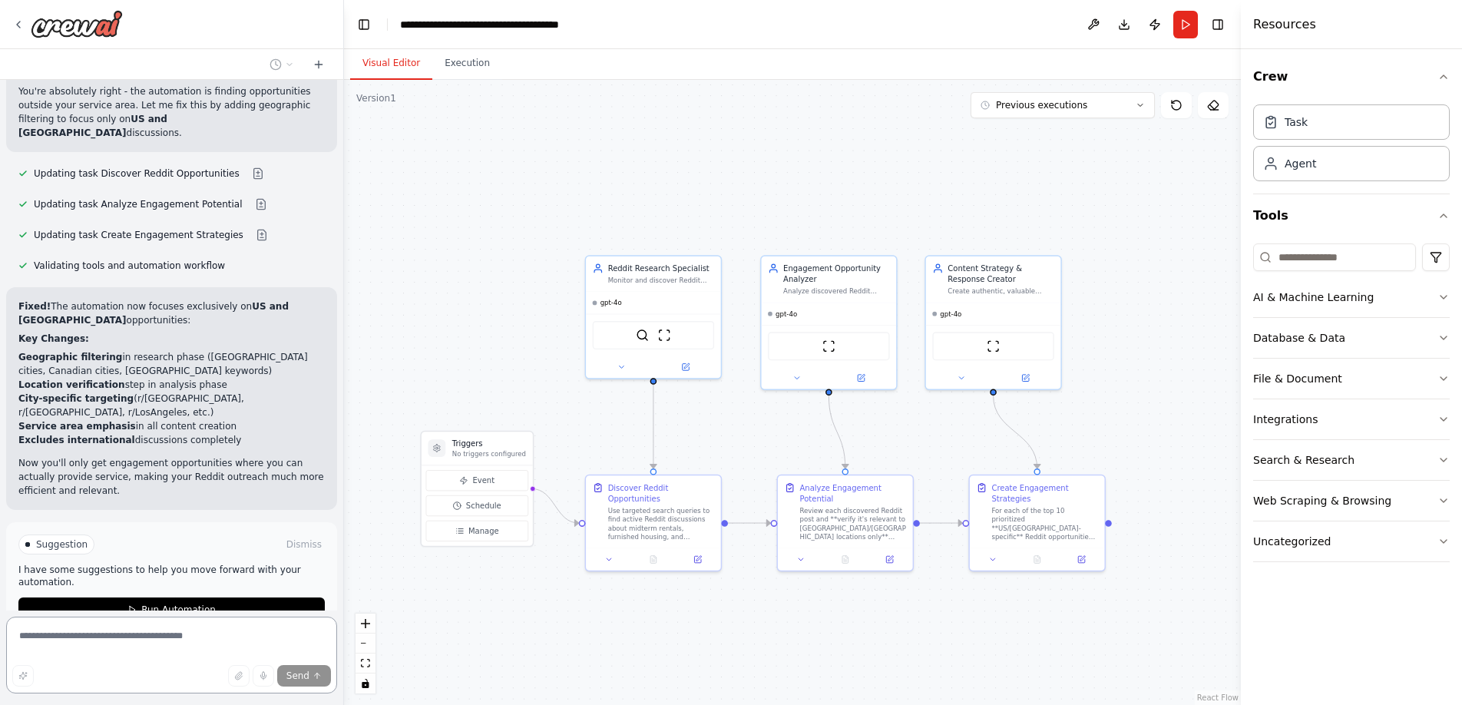
scroll to position [3216, 0]
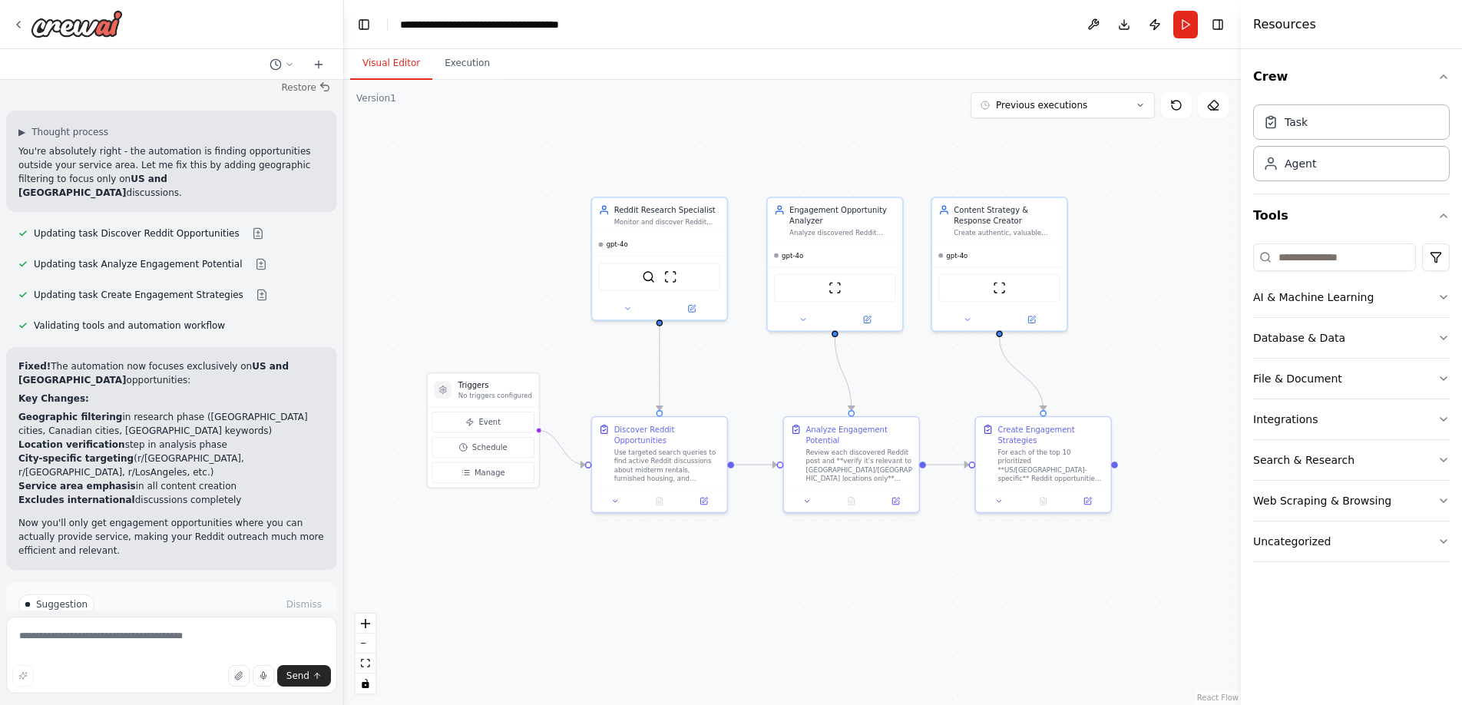
drag, startPoint x: 1150, startPoint y: 440, endPoint x: 1156, endPoint y: 382, distance: 58.7
click at [1156, 382] on div ".deletable-edge-delete-btn { width: 20px; height: 20px; border: 0px solid #ffff…" at bounding box center [792, 392] width 897 height 625
click at [171, 663] on span "Run Automation" at bounding box center [178, 669] width 74 height 12
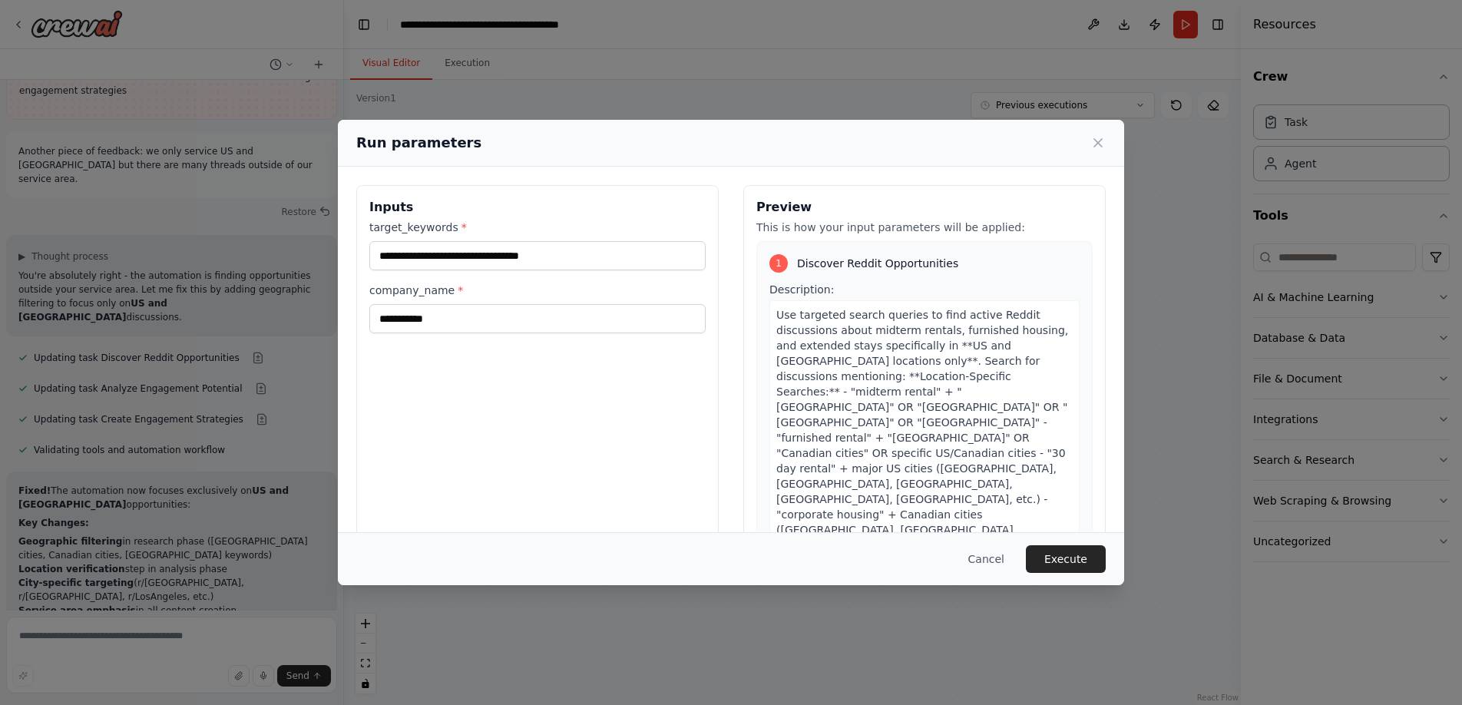
scroll to position [1202, 0]
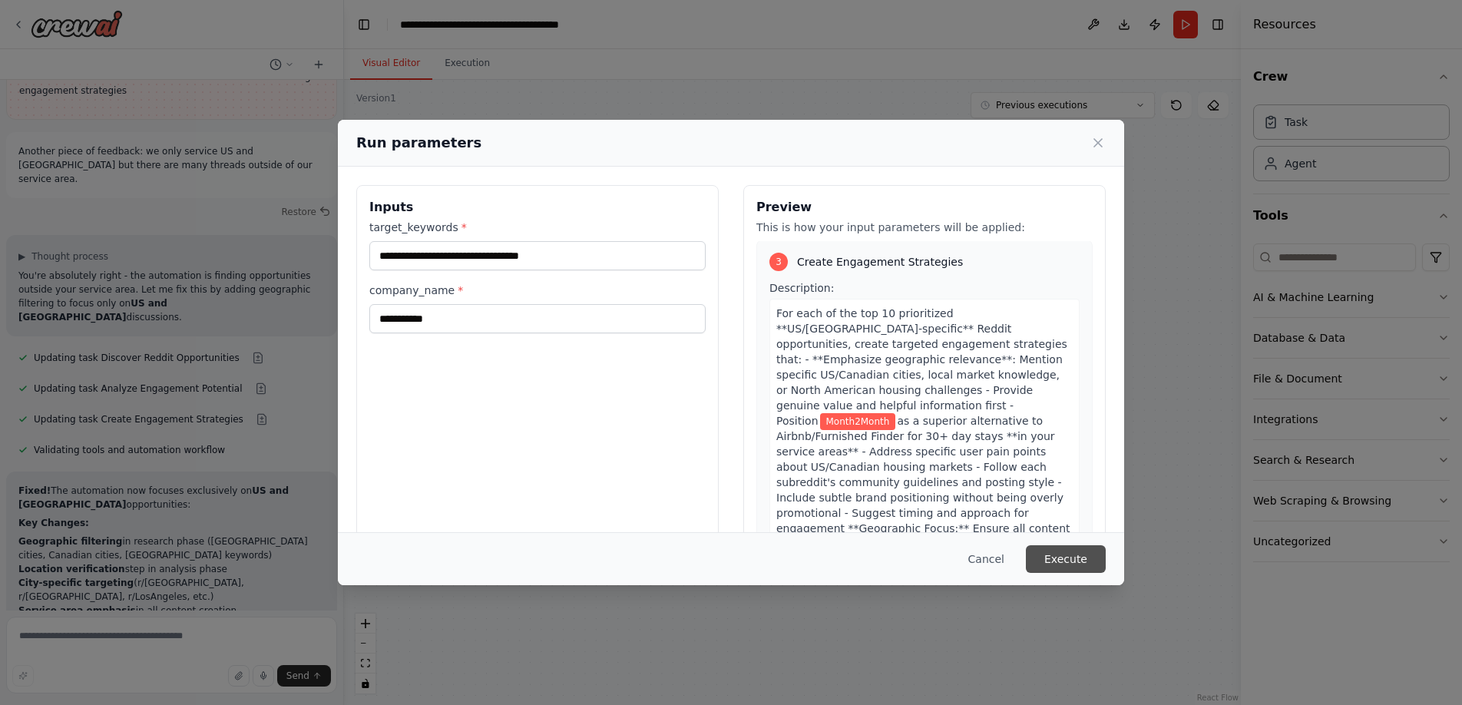
click at [1088, 569] on button "Execute" at bounding box center [1066, 559] width 80 height 28
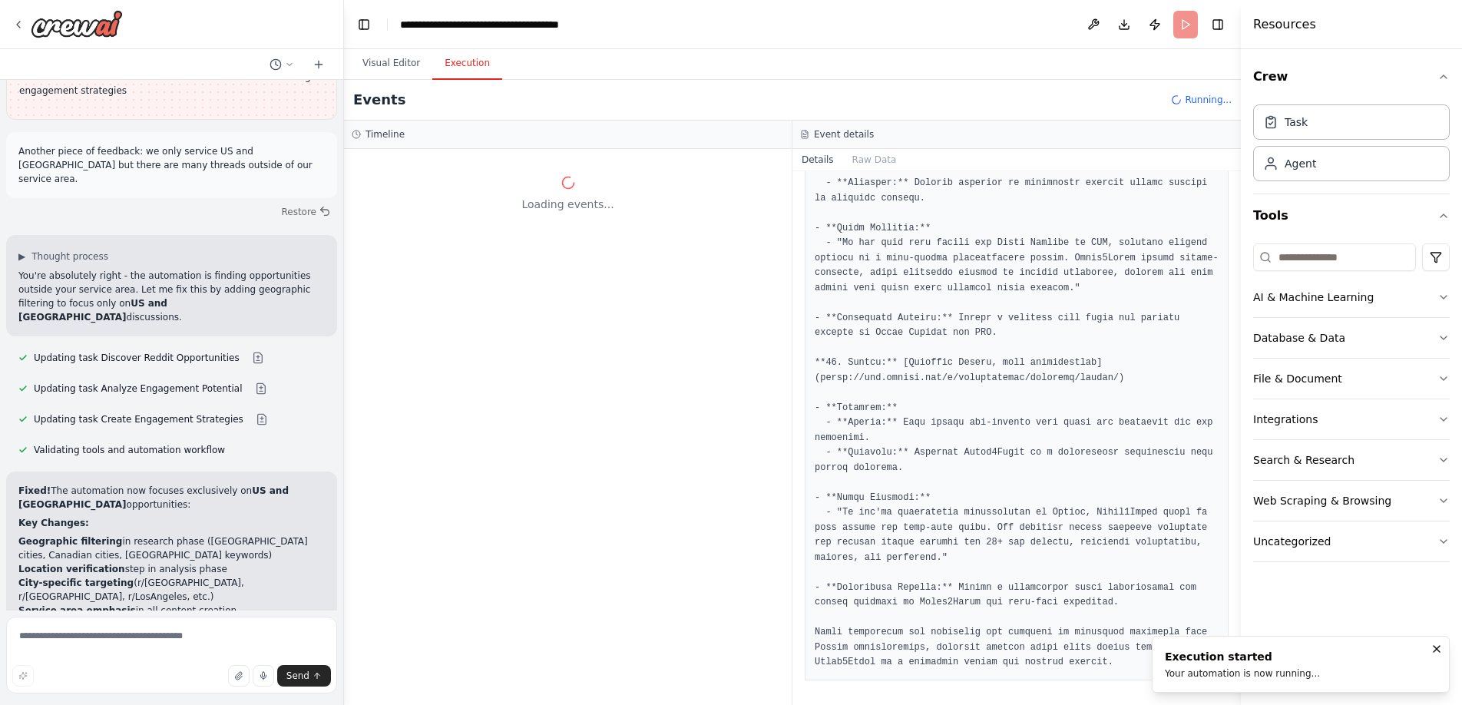
scroll to position [0, 0]
